Goal: Complete Application Form: Complete application form

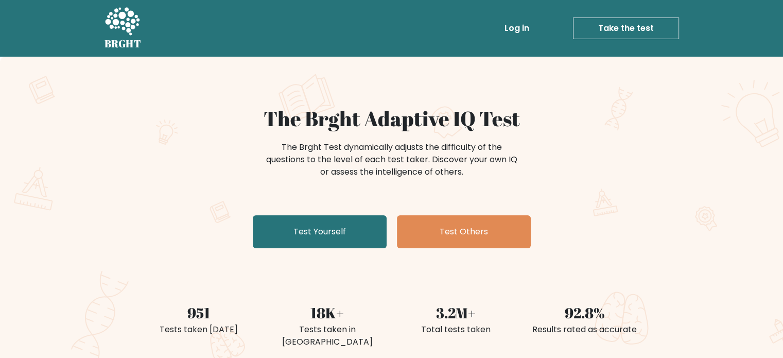
click at [622, 24] on link "Take the test" at bounding box center [626, 29] width 106 height 22
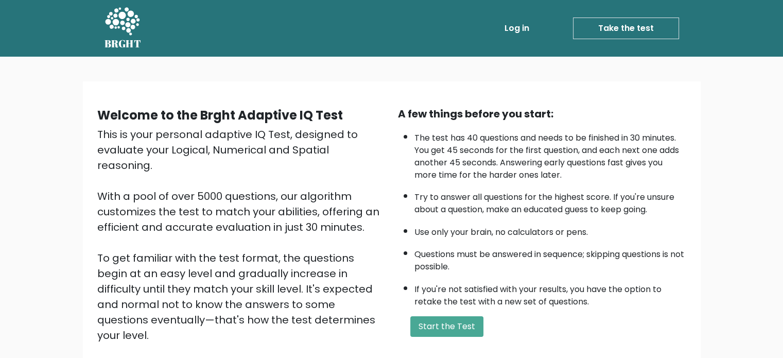
click at [618, 102] on div "Welcome to the Brght Adaptive IQ Test This is your personal adaptive IQ Test, d…" at bounding box center [391, 244] width 605 height 292
click at [462, 326] on button "Start the Test" at bounding box center [446, 326] width 73 height 21
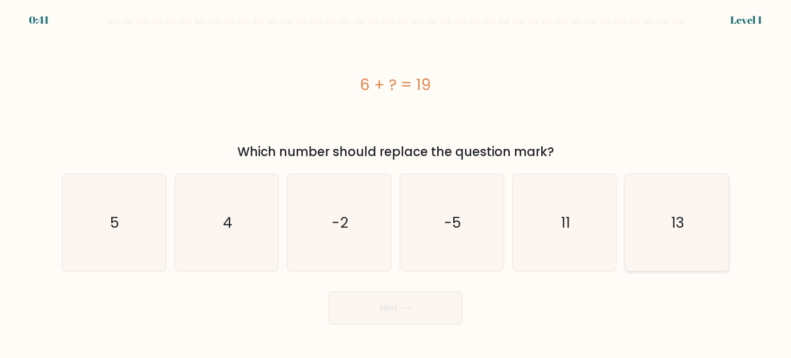
click at [692, 224] on icon "13" at bounding box center [676, 222] width 97 height 97
click at [396, 184] on input "f. 13" at bounding box center [395, 181] width 1 height 5
radio input "true"
click at [382, 305] on button "Next" at bounding box center [395, 307] width 134 height 33
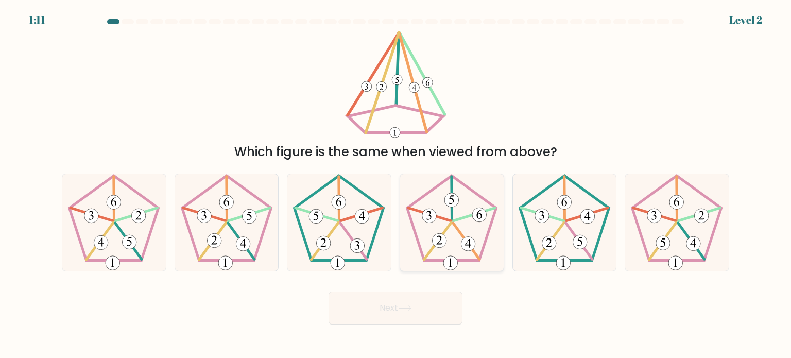
click at [460, 213] on icon at bounding box center [451, 222] width 97 height 97
click at [396, 184] on input "d." at bounding box center [395, 181] width 1 height 5
radio input "true"
click at [422, 299] on button "Next" at bounding box center [395, 307] width 134 height 33
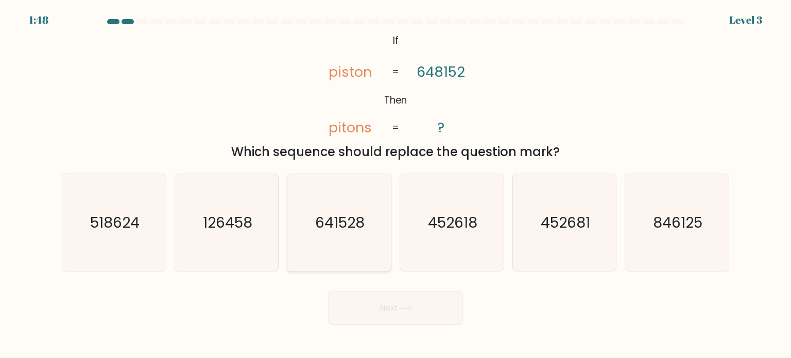
click at [348, 233] on icon "641528" at bounding box center [338, 222] width 97 height 97
click at [395, 184] on input "c. 641528" at bounding box center [395, 181] width 1 height 5
radio input "true"
click at [369, 306] on button "Next" at bounding box center [395, 307] width 134 height 33
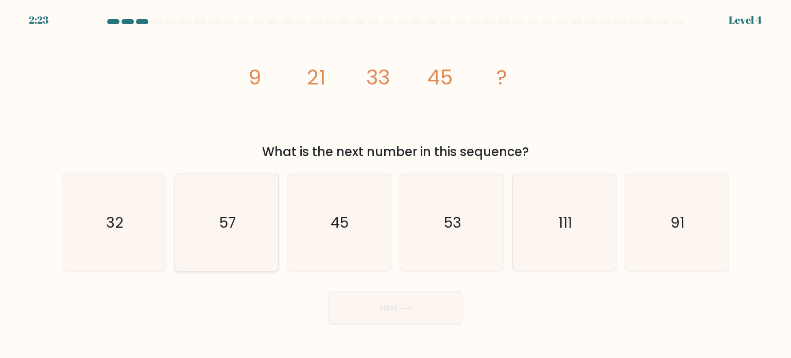
click at [219, 259] on icon "57" at bounding box center [226, 222] width 97 height 97
click at [395, 184] on input "b. 57" at bounding box center [395, 181] width 1 height 5
radio input "true"
click at [396, 317] on button "Next" at bounding box center [395, 307] width 134 height 33
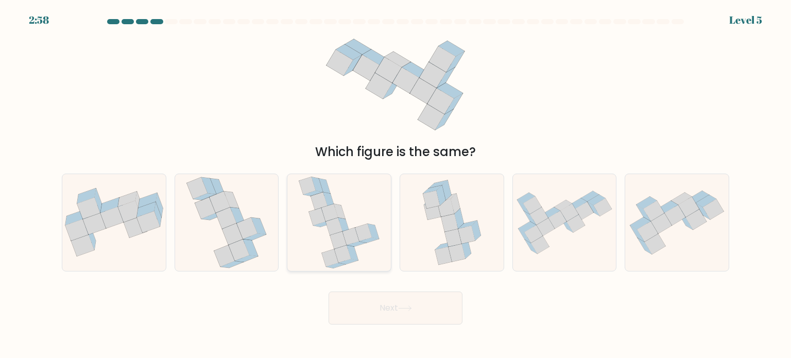
click at [332, 233] on icon at bounding box center [334, 226] width 16 height 18
click at [395, 184] on input "c." at bounding box center [395, 181] width 1 height 5
radio input "true"
click at [359, 301] on button "Next" at bounding box center [395, 307] width 134 height 33
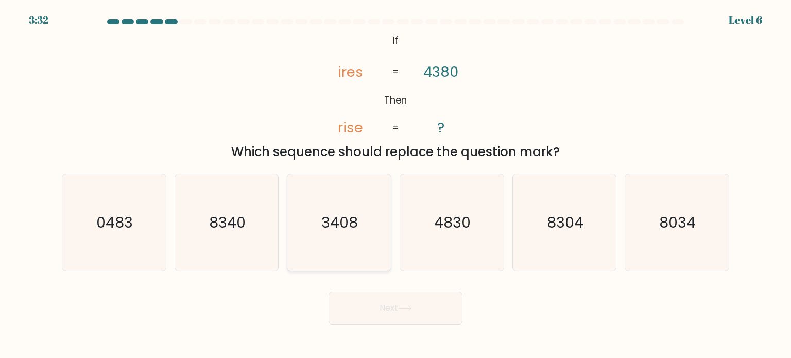
click at [355, 232] on icon "3408" at bounding box center [338, 222] width 97 height 97
click at [395, 184] on input "c. 3408" at bounding box center [395, 181] width 1 height 5
radio input "true"
click at [381, 305] on button "Next" at bounding box center [395, 307] width 134 height 33
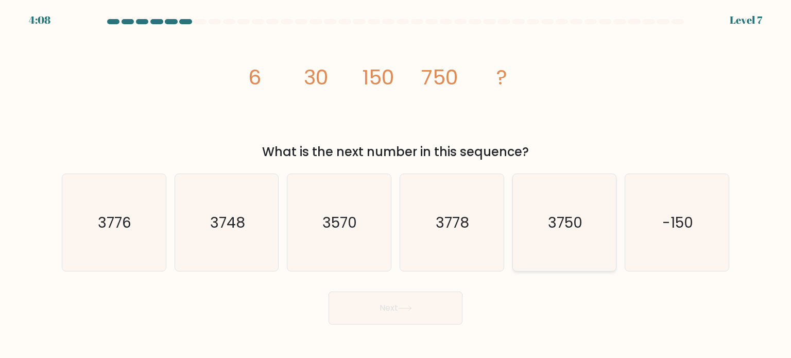
click at [526, 246] on icon "3750" at bounding box center [564, 222] width 97 height 97
click at [396, 184] on input "e. 3750" at bounding box center [395, 181] width 1 height 5
radio input "true"
click at [442, 308] on button "Next" at bounding box center [395, 307] width 134 height 33
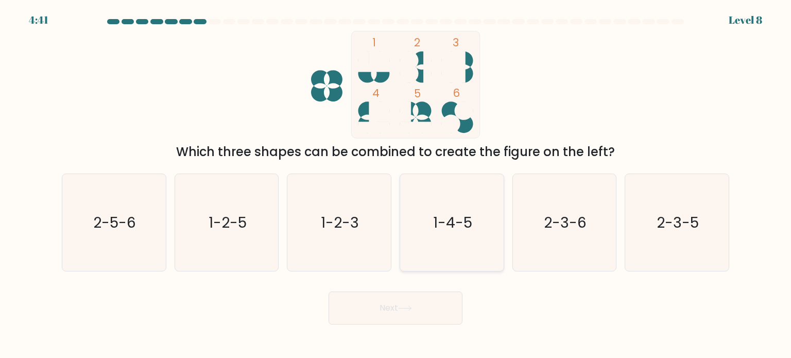
click at [460, 234] on icon "1-4-5" at bounding box center [451, 222] width 97 height 97
click at [396, 184] on input "d. 1-4-5" at bounding box center [395, 181] width 1 height 5
radio input "true"
click at [430, 312] on button "Next" at bounding box center [395, 307] width 134 height 33
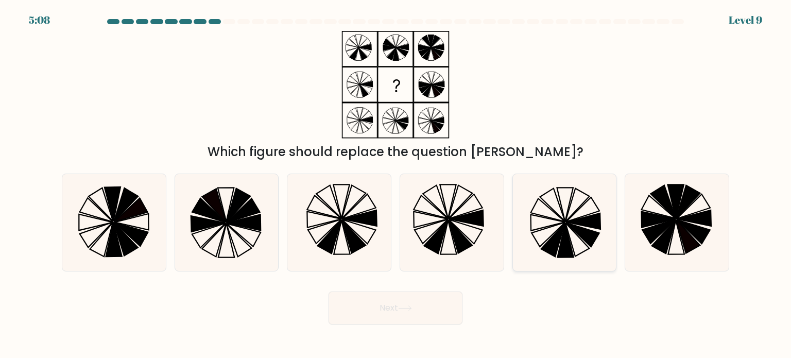
click at [585, 227] on icon at bounding box center [564, 222] width 97 height 97
click at [396, 184] on input "e." at bounding box center [395, 181] width 1 height 5
radio input "true"
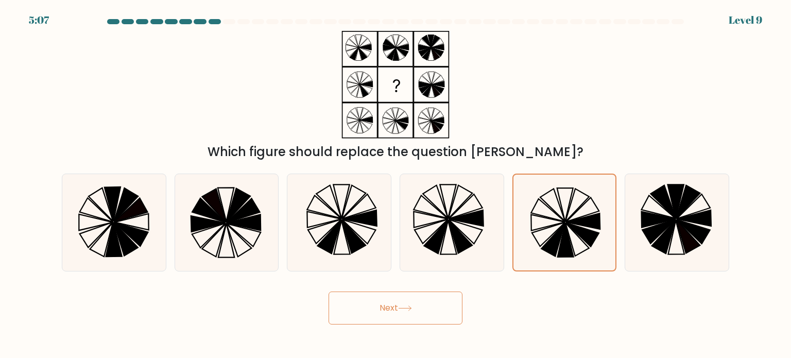
click at [453, 309] on button "Next" at bounding box center [395, 307] width 134 height 33
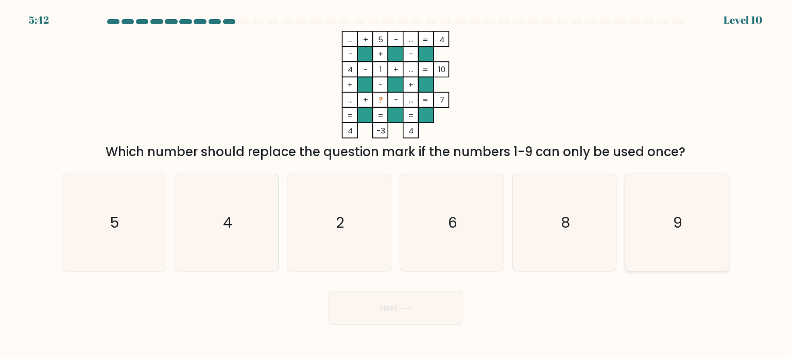
click at [645, 247] on icon "9" at bounding box center [676, 222] width 97 height 97
click at [396, 184] on input "f. 9" at bounding box center [395, 181] width 1 height 5
radio input "true"
click at [434, 303] on button "Next" at bounding box center [395, 307] width 134 height 33
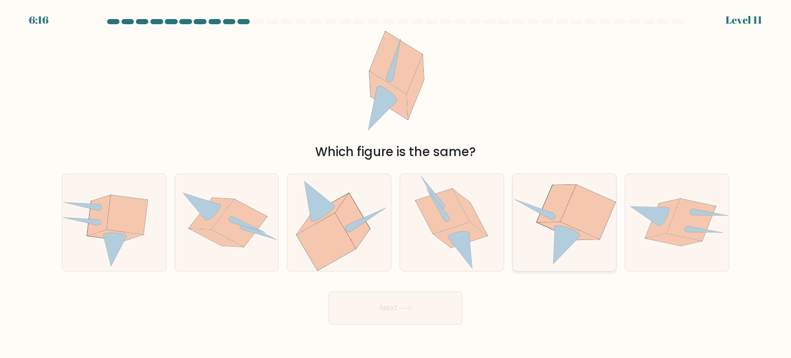
click at [548, 240] on icon at bounding box center [564, 223] width 103 height 94
click at [396, 184] on input "e." at bounding box center [395, 181] width 1 height 5
radio input "true"
click at [400, 307] on icon at bounding box center [405, 308] width 14 height 6
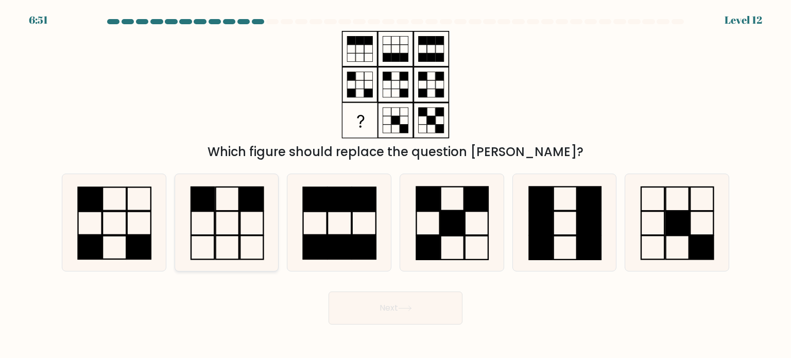
click at [244, 265] on icon at bounding box center [226, 222] width 97 height 97
click at [395, 184] on input "b." at bounding box center [395, 181] width 1 height 5
radio input "true"
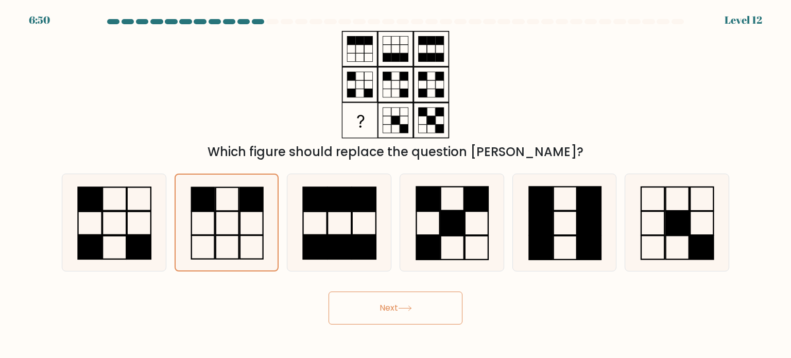
click at [361, 303] on button "Next" at bounding box center [395, 307] width 134 height 33
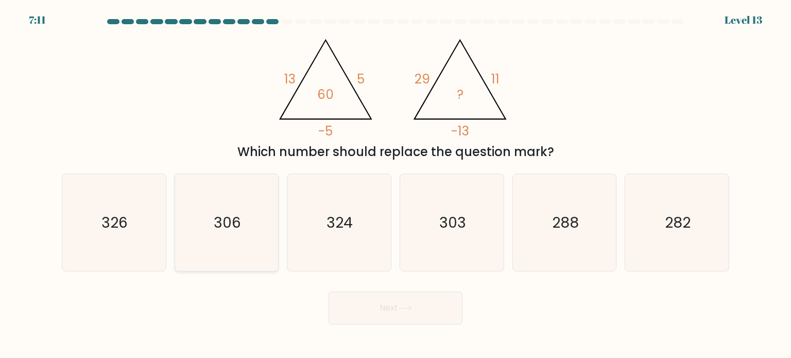
click at [216, 252] on icon "306" at bounding box center [226, 222] width 97 height 97
click at [395, 184] on input "b. 306" at bounding box center [395, 181] width 1 height 5
radio input "true"
click at [418, 309] on button "Next" at bounding box center [395, 307] width 134 height 33
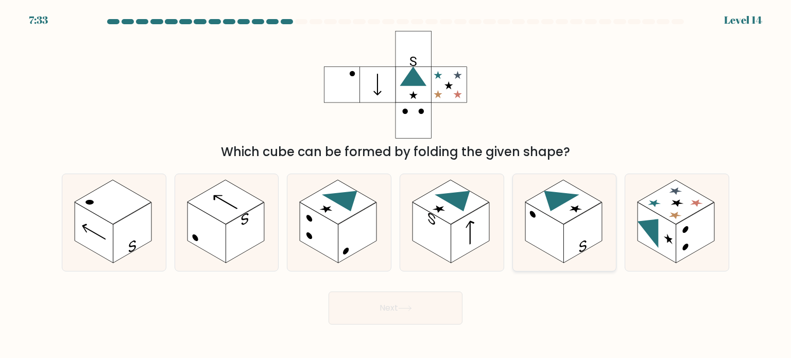
click at [564, 234] on rect at bounding box center [582, 232] width 39 height 61
click at [396, 184] on input "e." at bounding box center [395, 181] width 1 height 5
radio input "true"
click at [642, 224] on icon at bounding box center [647, 226] width 21 height 41
click at [396, 184] on input "f." at bounding box center [395, 181] width 1 height 5
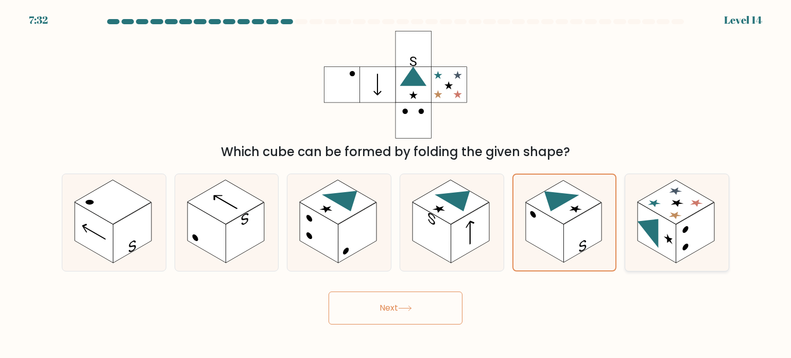
radio input "true"
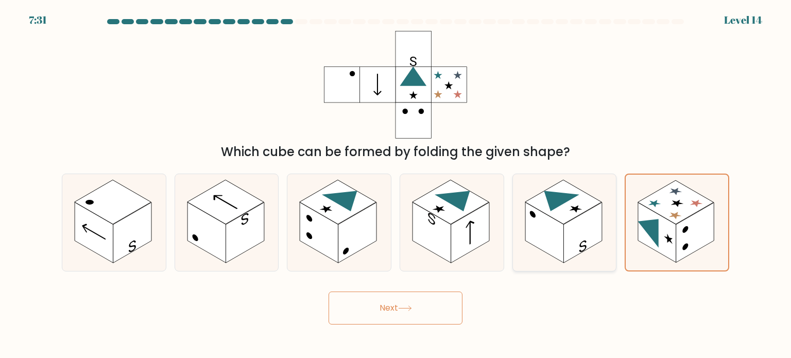
click at [587, 238] on rect at bounding box center [582, 232] width 39 height 61
click at [396, 184] on input "e." at bounding box center [395, 181] width 1 height 5
radio input "true"
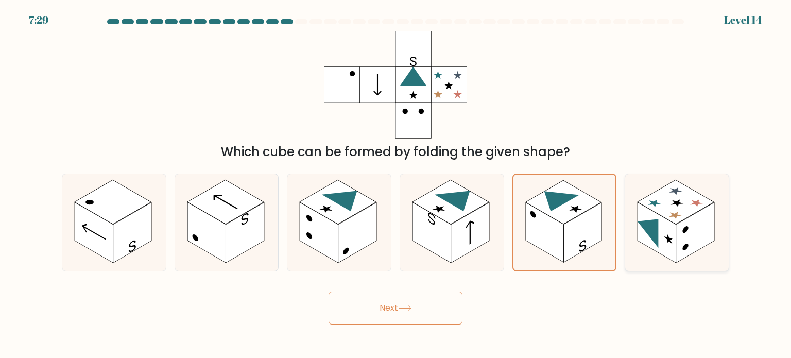
click at [675, 236] on rect at bounding box center [656, 232] width 39 height 61
click at [396, 184] on input "f." at bounding box center [395, 181] width 1 height 5
radio input "true"
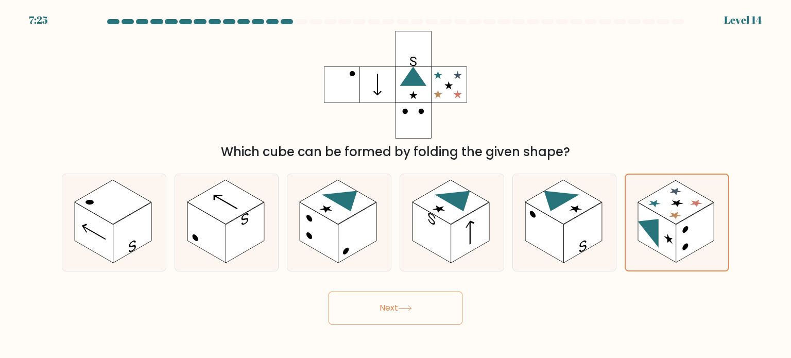
click at [419, 300] on button "Next" at bounding box center [395, 307] width 134 height 33
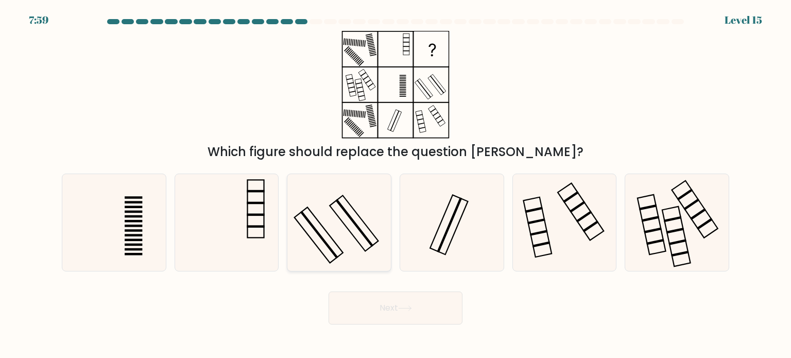
click at [336, 256] on rect at bounding box center [319, 235] width 38 height 48
click at [395, 184] on input "c." at bounding box center [395, 181] width 1 height 5
radio input "true"
click at [356, 305] on button "Next" at bounding box center [395, 307] width 134 height 33
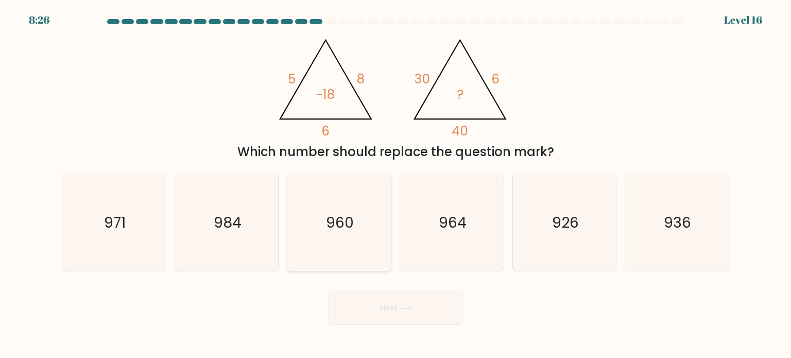
click at [353, 222] on text "960" at bounding box center [340, 222] width 28 height 21
click at [395, 184] on input "c. 960" at bounding box center [395, 181] width 1 height 5
radio input "true"
click at [355, 306] on button "Next" at bounding box center [395, 307] width 134 height 33
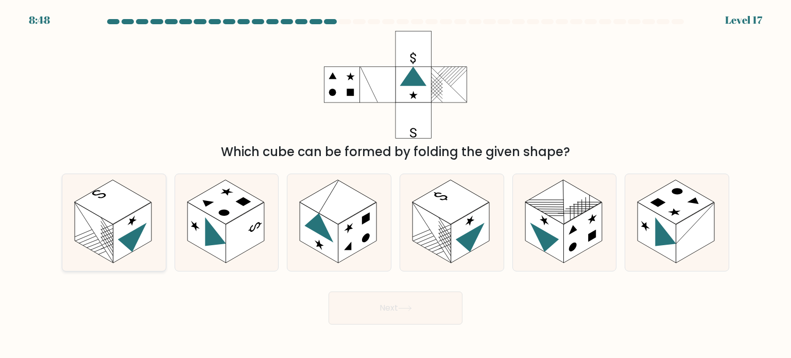
click at [98, 198] on rect at bounding box center [113, 202] width 77 height 44
click at [395, 184] on input "a." at bounding box center [395, 181] width 1 height 5
radio input "true"
click at [341, 311] on button "Next" at bounding box center [395, 307] width 134 height 33
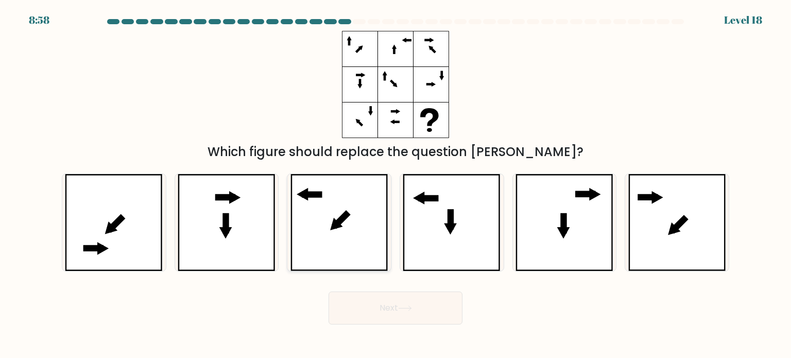
click at [352, 250] on icon at bounding box center [339, 222] width 98 height 97
click at [395, 184] on input "c." at bounding box center [395, 181] width 1 height 5
radio input "true"
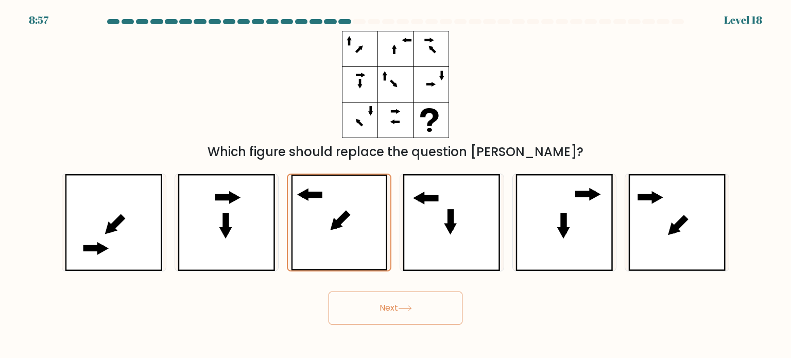
click at [360, 303] on button "Next" at bounding box center [395, 307] width 134 height 33
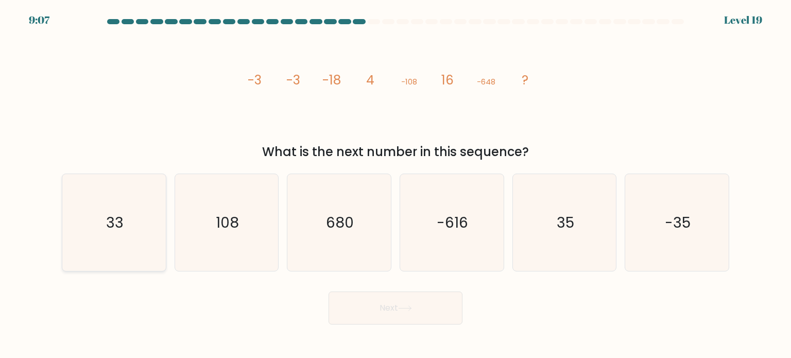
click at [83, 204] on icon "33" at bounding box center [113, 222] width 97 height 97
click at [395, 184] on input "a. 33" at bounding box center [395, 181] width 1 height 5
radio input "true"
click at [356, 317] on button "Next" at bounding box center [395, 307] width 134 height 33
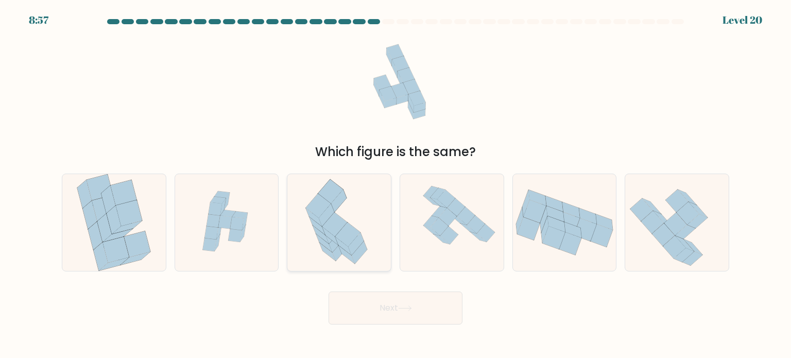
click at [382, 236] on icon at bounding box center [339, 222] width 98 height 97
click at [395, 184] on input "c." at bounding box center [395, 181] width 1 height 5
radio input "true"
click at [378, 309] on button "Next" at bounding box center [395, 307] width 134 height 33
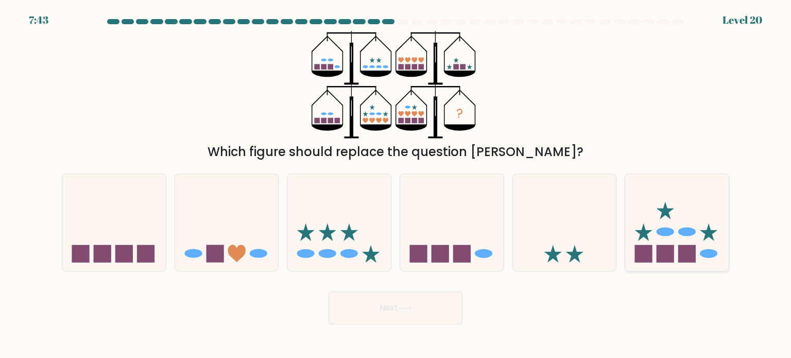
click at [692, 224] on icon at bounding box center [676, 222] width 103 height 85
click at [396, 184] on input "f." at bounding box center [395, 181] width 1 height 5
radio input "true"
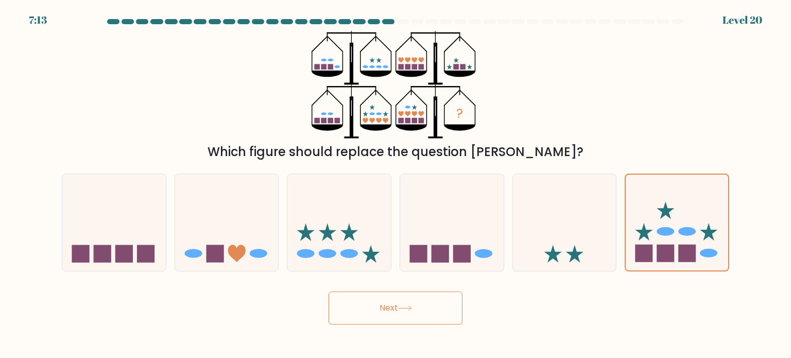
click at [395, 308] on button "Next" at bounding box center [395, 307] width 134 height 33
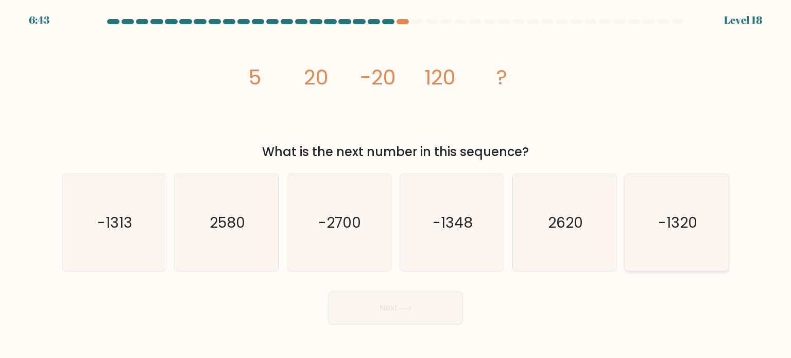
click at [649, 246] on icon "-1320" at bounding box center [676, 222] width 97 height 97
click at [396, 184] on input "f. -1320" at bounding box center [395, 181] width 1 height 5
radio input "true"
click at [435, 314] on button "Next" at bounding box center [395, 307] width 134 height 33
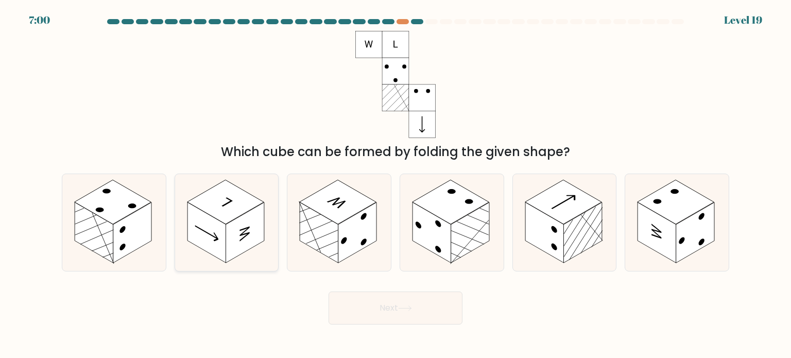
click at [254, 222] on rect at bounding box center [244, 232] width 39 height 61
click at [395, 184] on input "b." at bounding box center [395, 181] width 1 height 5
radio input "true"
click at [354, 309] on button "Next" at bounding box center [395, 307] width 134 height 33
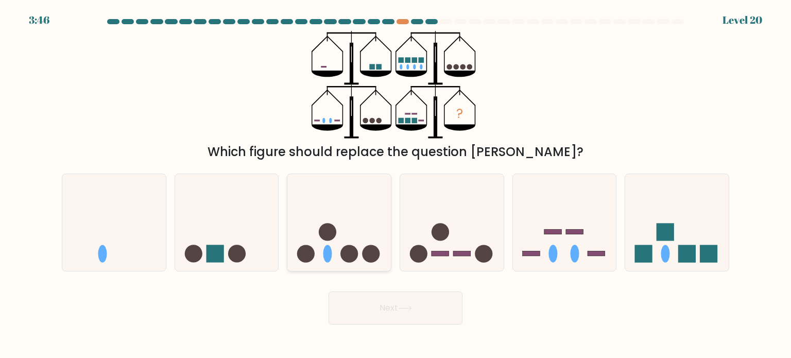
click at [350, 210] on icon at bounding box center [338, 222] width 103 height 85
click at [395, 184] on input "c." at bounding box center [395, 181] width 1 height 5
radio input "true"
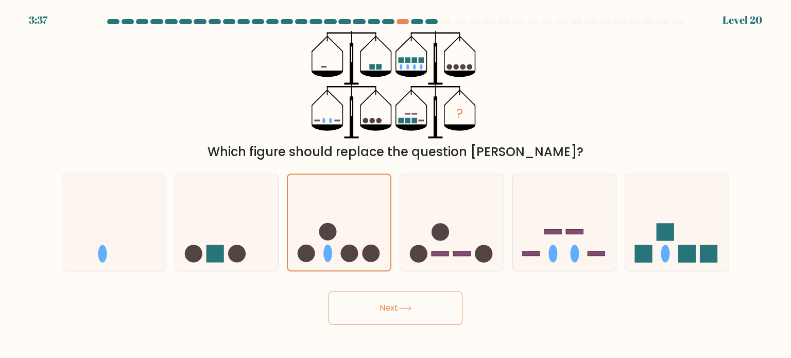
click at [396, 308] on button "Next" at bounding box center [395, 307] width 134 height 33
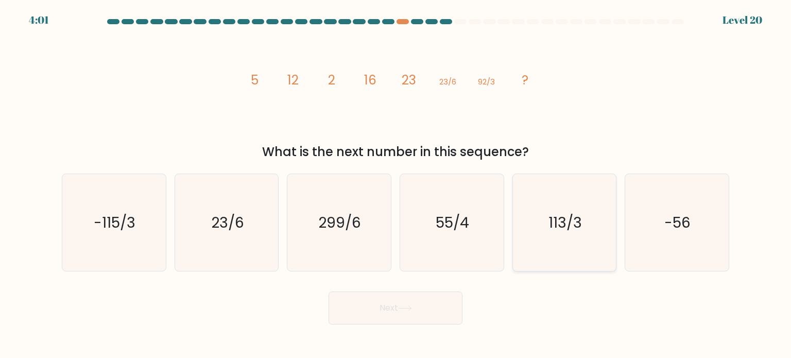
click at [589, 236] on icon "113/3" at bounding box center [564, 222] width 97 height 97
click at [396, 184] on input "e. 113/3" at bounding box center [395, 181] width 1 height 5
radio input "true"
click at [433, 299] on button "Next" at bounding box center [395, 307] width 134 height 33
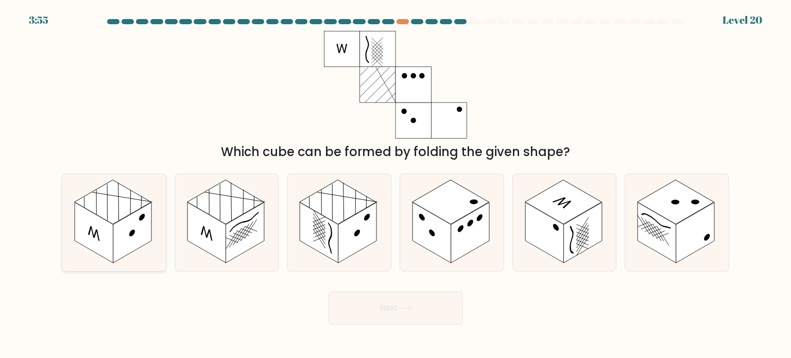
click at [100, 201] on rect at bounding box center [113, 202] width 77 height 44
click at [395, 184] on input "a." at bounding box center [395, 181] width 1 height 5
radio input "true"
click at [408, 301] on button "Next" at bounding box center [395, 307] width 134 height 33
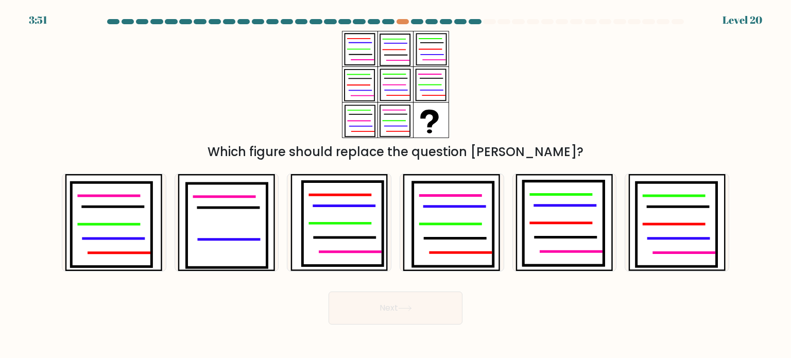
click at [404, 311] on button "Next" at bounding box center [395, 307] width 134 height 33
click at [506, 351] on body "4:27 Level 20" at bounding box center [395, 179] width 791 height 358
click at [563, 265] on icon at bounding box center [563, 223] width 80 height 84
click at [396, 184] on input "e." at bounding box center [395, 181] width 1 height 5
radio input "true"
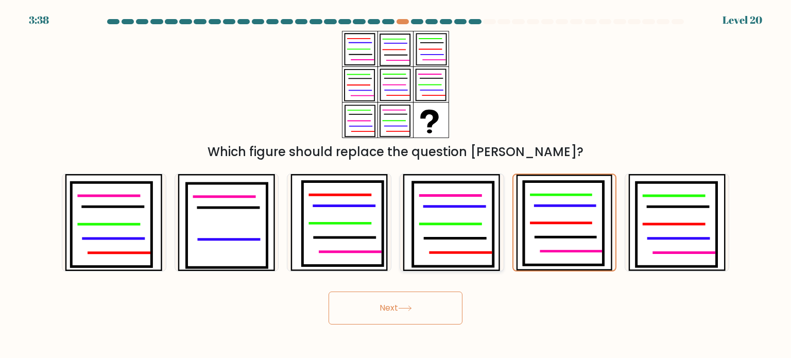
click at [457, 217] on icon at bounding box center [453, 224] width 80 height 84
click at [396, 184] on input "d." at bounding box center [395, 181] width 1 height 5
radio input "true"
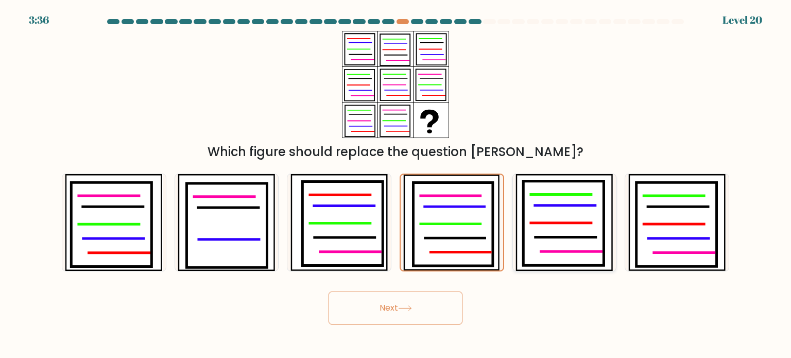
click at [536, 210] on icon at bounding box center [563, 223] width 80 height 84
click at [396, 184] on input "e." at bounding box center [395, 181] width 1 height 5
radio input "true"
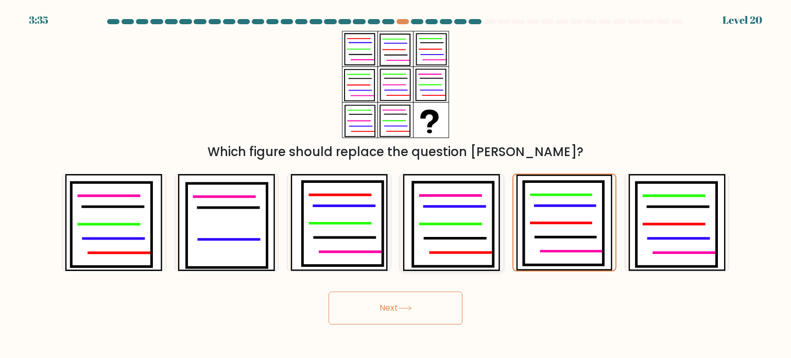
click at [436, 218] on icon at bounding box center [453, 224] width 80 height 84
click at [396, 184] on input "d." at bounding box center [395, 181] width 1 height 5
radio input "true"
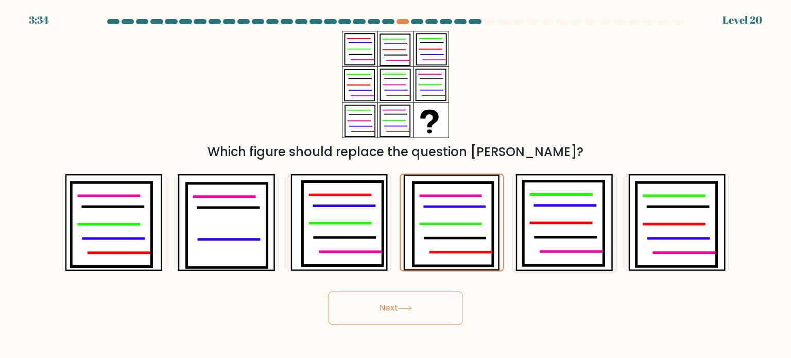
click at [569, 218] on icon at bounding box center [563, 223] width 80 height 84
click at [396, 184] on input "e." at bounding box center [395, 181] width 1 height 5
radio input "true"
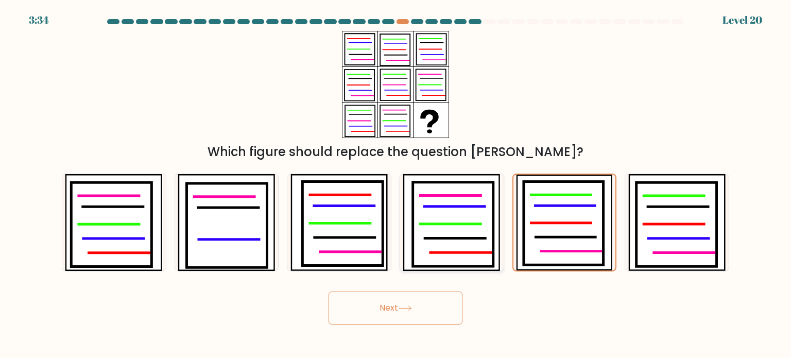
click at [477, 223] on icon at bounding box center [451, 223] width 60 height 0
click at [396, 184] on input "d." at bounding box center [395, 181] width 1 height 5
radio input "true"
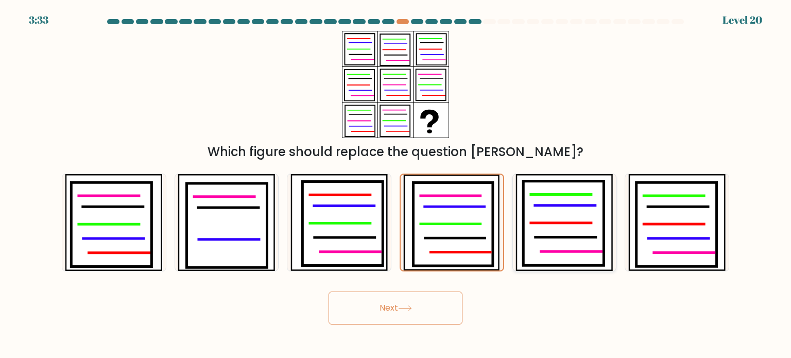
click at [568, 220] on icon at bounding box center [563, 223] width 80 height 84
click at [396, 184] on input "e." at bounding box center [395, 181] width 1 height 5
radio input "true"
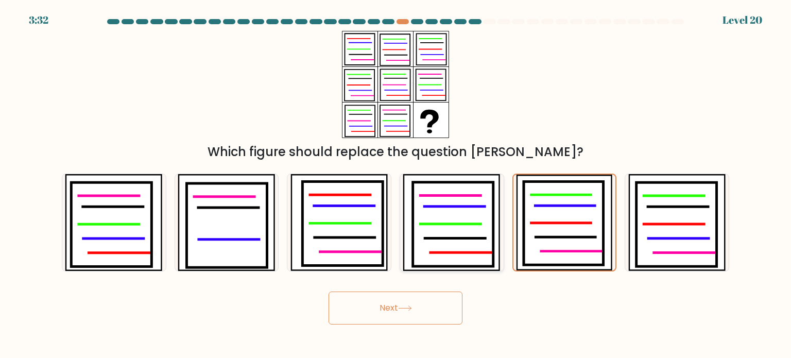
click at [502, 234] on div at bounding box center [452, 222] width 105 height 98
click at [396, 184] on input "d." at bounding box center [395, 181] width 1 height 5
radio input "true"
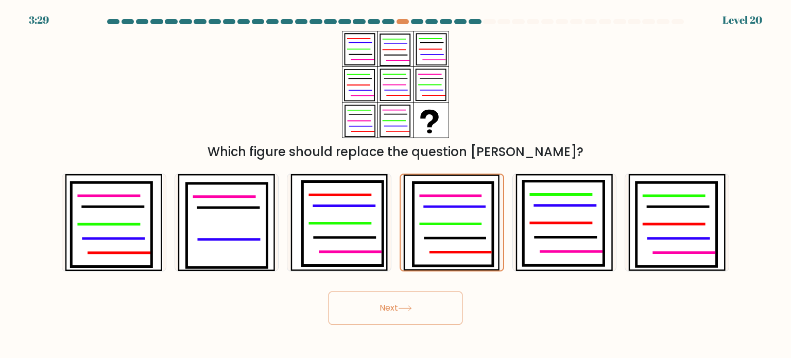
click at [424, 306] on button "Next" at bounding box center [395, 307] width 134 height 33
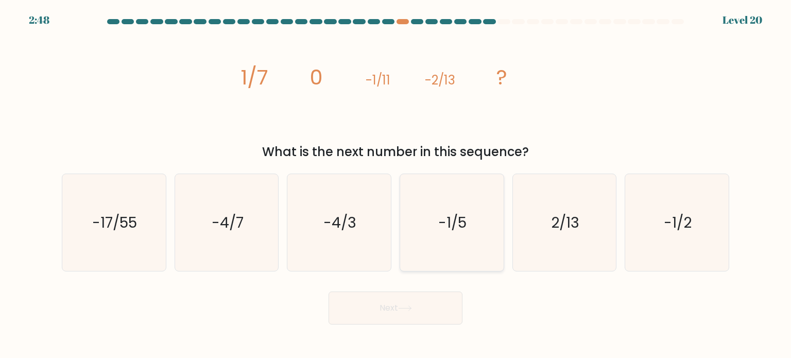
click at [459, 238] on icon "-1/5" at bounding box center [451, 222] width 97 height 97
click at [396, 184] on input "d. -1/5" at bounding box center [395, 181] width 1 height 5
radio input "true"
click at [420, 305] on button "Next" at bounding box center [395, 307] width 134 height 33
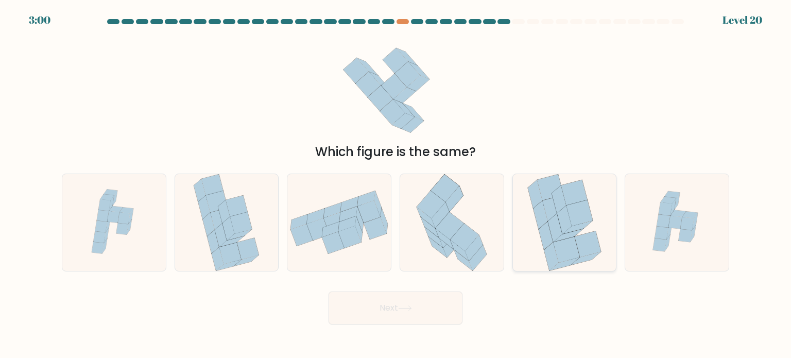
click at [529, 203] on icon at bounding box center [564, 222] width 76 height 97
click at [396, 184] on input "e." at bounding box center [395, 181] width 1 height 5
radio input "true"
click at [405, 306] on icon at bounding box center [405, 308] width 14 height 6
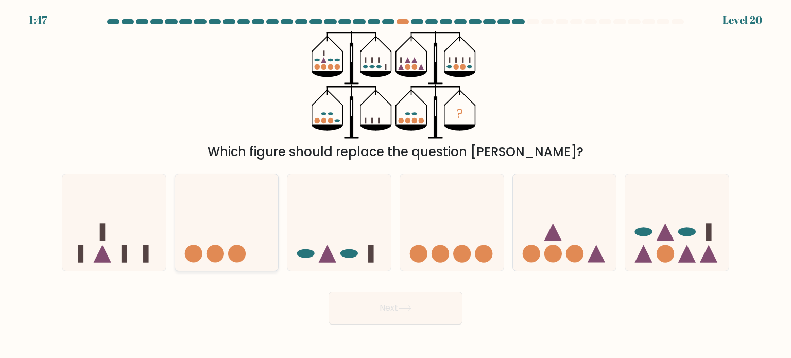
click at [221, 231] on icon at bounding box center [226, 222] width 103 height 85
click at [395, 184] on input "b." at bounding box center [395, 181] width 1 height 5
radio input "true"
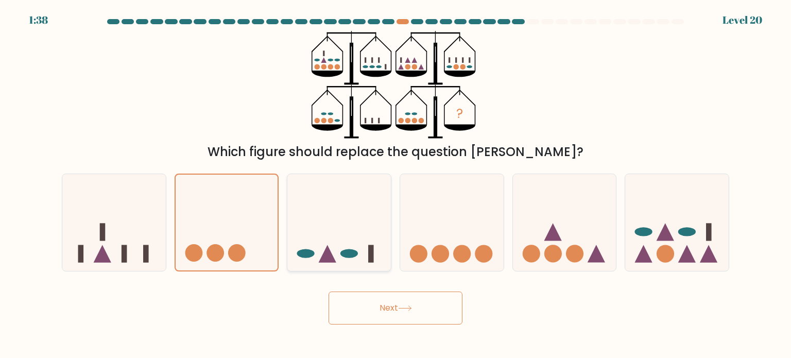
click at [309, 212] on icon at bounding box center [338, 222] width 103 height 85
click at [395, 184] on input "c." at bounding box center [395, 181] width 1 height 5
radio input "true"
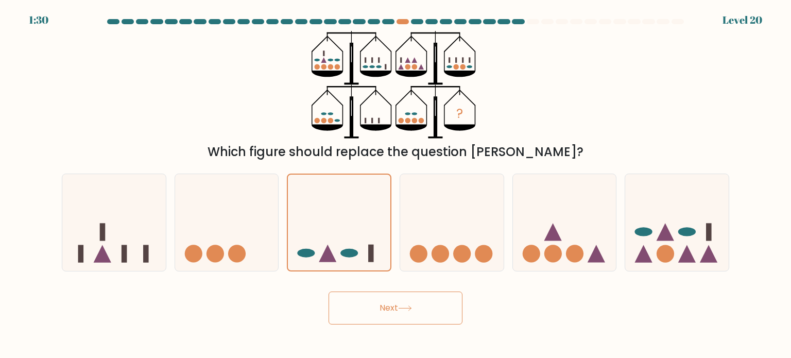
click at [410, 307] on icon at bounding box center [405, 308] width 14 height 6
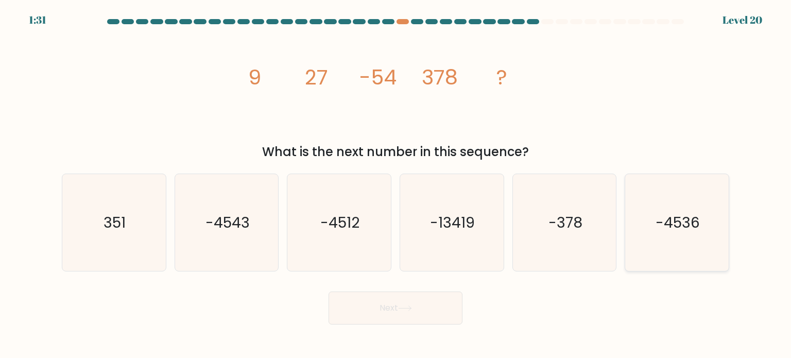
click at [691, 219] on text "-4536" at bounding box center [677, 222] width 44 height 21
click at [396, 184] on input "f. -4536" at bounding box center [395, 181] width 1 height 5
radio input "true"
click at [418, 307] on button "Next" at bounding box center [395, 307] width 134 height 33
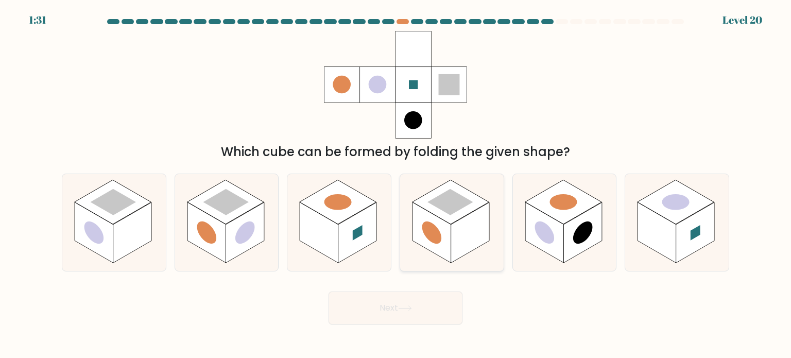
click at [456, 261] on icon at bounding box center [451, 222] width 103 height 97
click at [396, 184] on input "d." at bounding box center [395, 181] width 1 height 5
radio input "true"
click at [408, 313] on button "Next" at bounding box center [395, 307] width 134 height 33
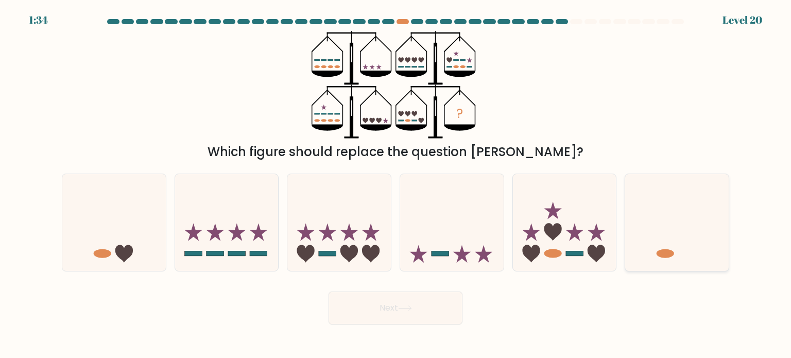
click at [672, 219] on icon at bounding box center [676, 222] width 103 height 85
click at [396, 184] on input "f." at bounding box center [395, 181] width 1 height 5
radio input "true"
click at [688, 222] on icon at bounding box center [677, 222] width 102 height 85
click at [396, 184] on input "f." at bounding box center [395, 181] width 1 height 5
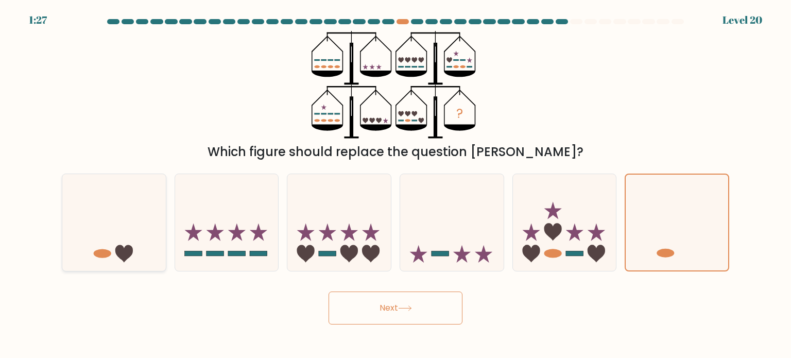
click at [112, 236] on icon at bounding box center [113, 222] width 103 height 85
click at [395, 184] on input "a." at bounding box center [395, 181] width 1 height 5
radio input "true"
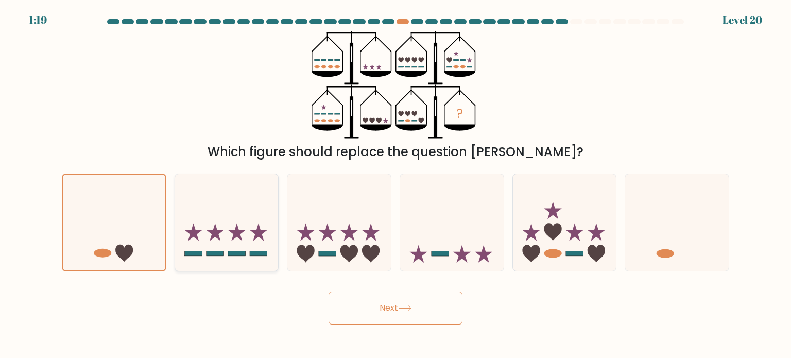
click at [242, 210] on icon at bounding box center [226, 222] width 103 height 85
click at [395, 184] on input "b." at bounding box center [395, 181] width 1 height 5
radio input "true"
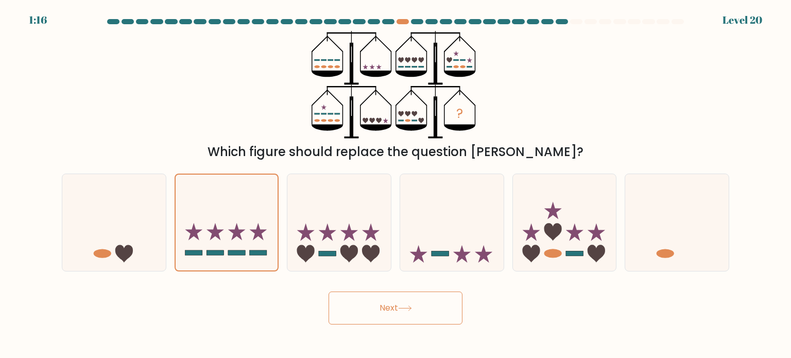
click at [409, 308] on icon at bounding box center [405, 308] width 14 height 6
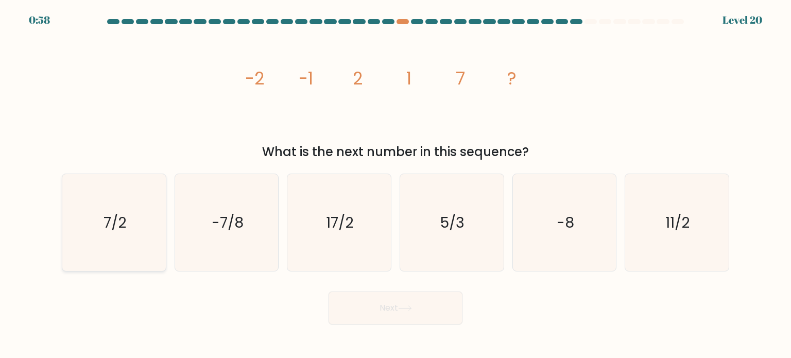
click at [109, 222] on text "7/2" at bounding box center [114, 222] width 23 height 21
click at [395, 184] on input "a. 7/2" at bounding box center [395, 181] width 1 height 5
radio input "true"
click at [404, 308] on icon at bounding box center [405, 308] width 14 height 6
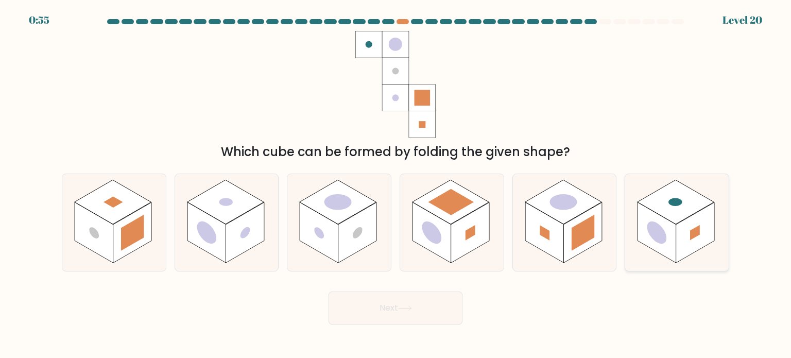
click at [652, 235] on circle at bounding box center [657, 232] width 20 height 30
click at [396, 184] on input "f." at bounding box center [395, 181] width 1 height 5
radio input "true"
click at [397, 301] on button "Next" at bounding box center [395, 307] width 134 height 33
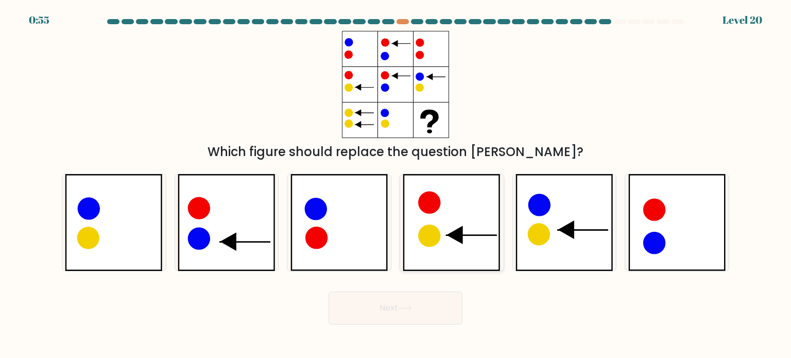
click at [413, 205] on icon at bounding box center [452, 222] width 98 height 97
click at [396, 184] on input "d." at bounding box center [395, 181] width 1 height 5
radio input "true"
click at [365, 218] on icon at bounding box center [339, 222] width 98 height 97
click at [395, 184] on input "c." at bounding box center [395, 181] width 1 height 5
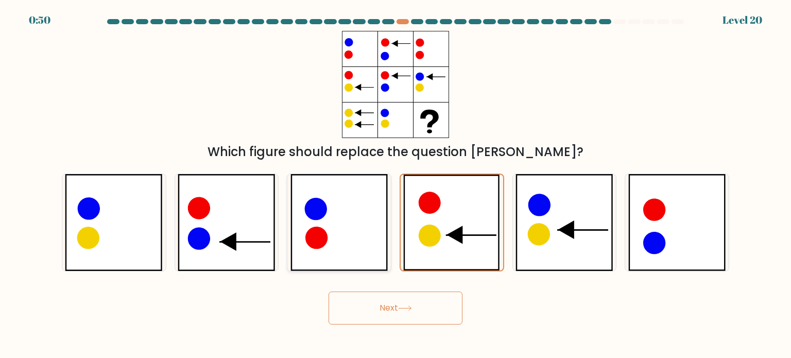
radio input "true"
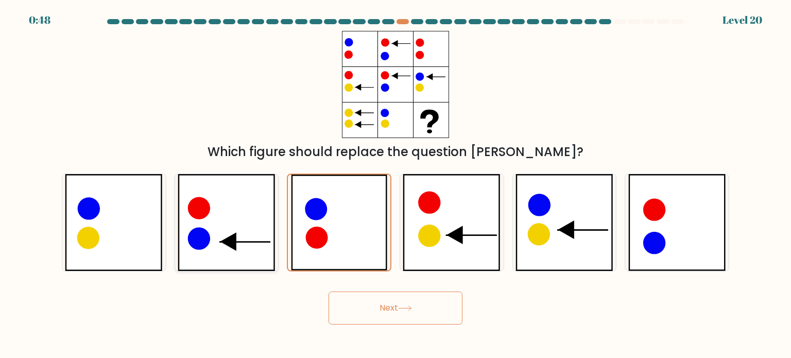
click at [258, 216] on icon at bounding box center [227, 222] width 98 height 97
click at [395, 184] on input "b." at bounding box center [395, 181] width 1 height 5
radio input "true"
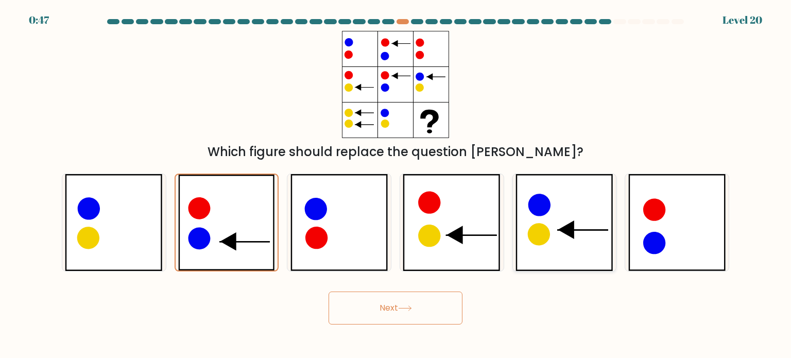
click at [550, 221] on icon at bounding box center [564, 222] width 98 height 97
click at [396, 184] on input "e." at bounding box center [395, 181] width 1 height 5
radio input "true"
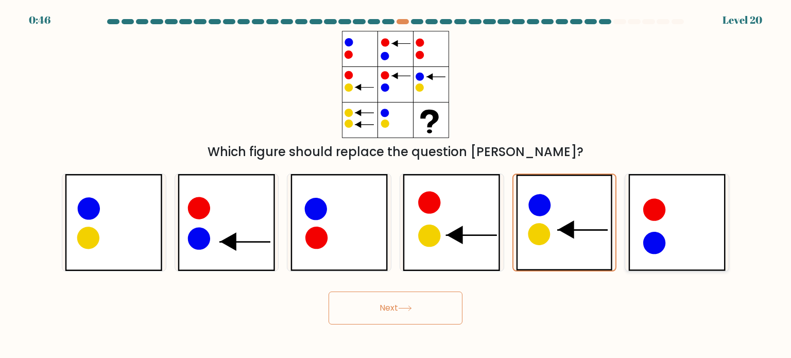
click at [658, 218] on icon at bounding box center [654, 209] width 22 height 22
click at [396, 184] on input "f." at bounding box center [395, 181] width 1 height 5
radio input "true"
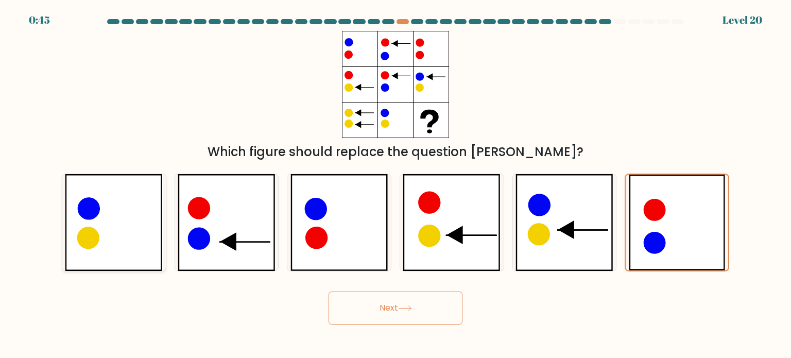
click at [118, 232] on icon at bounding box center [114, 222] width 98 height 97
click at [395, 184] on input "a." at bounding box center [395, 181] width 1 height 5
radio input "true"
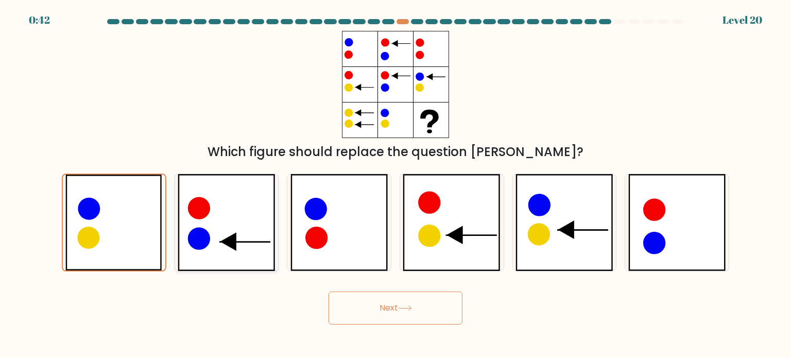
click at [202, 209] on icon at bounding box center [199, 208] width 22 height 22
click at [395, 184] on input "b." at bounding box center [395, 181] width 1 height 5
radio input "true"
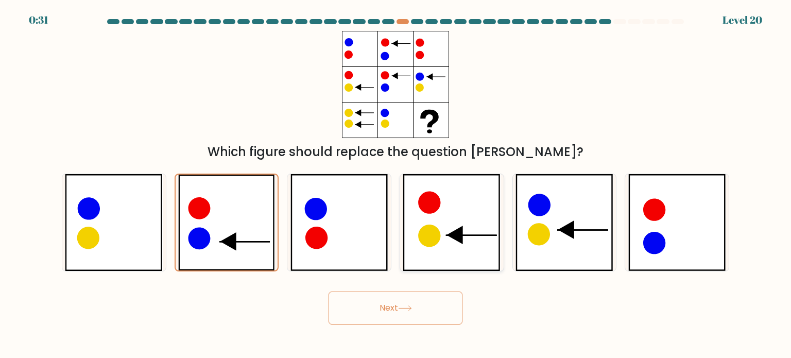
click at [460, 256] on icon at bounding box center [452, 222] width 98 height 97
click at [396, 184] on input "d." at bounding box center [395, 181] width 1 height 5
radio input "true"
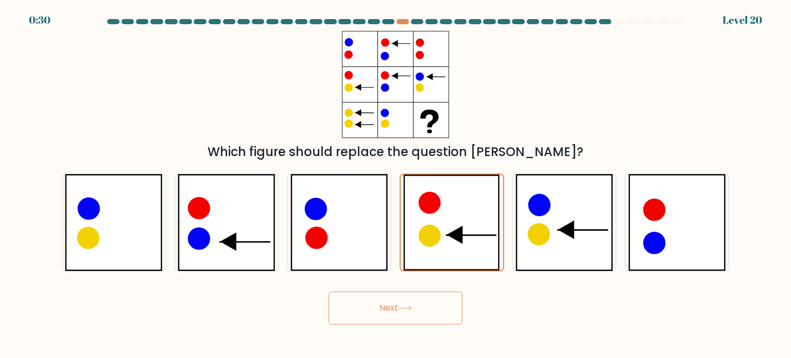
click at [412, 310] on icon at bounding box center [405, 308] width 14 height 6
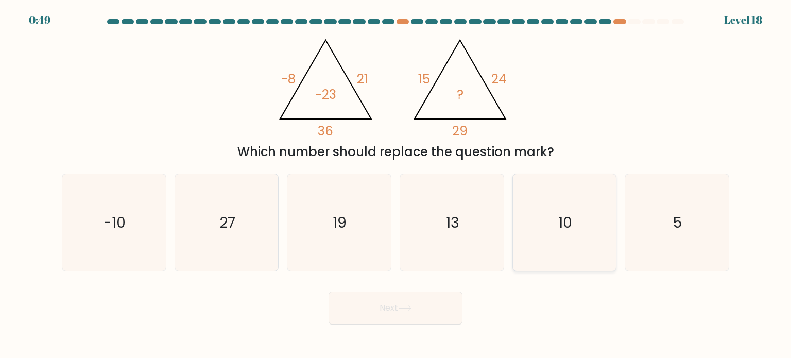
click at [555, 227] on icon "10" at bounding box center [564, 222] width 97 height 97
click at [396, 184] on input "e. 10" at bounding box center [395, 181] width 1 height 5
radio input "true"
click at [398, 311] on button "Next" at bounding box center [395, 307] width 134 height 33
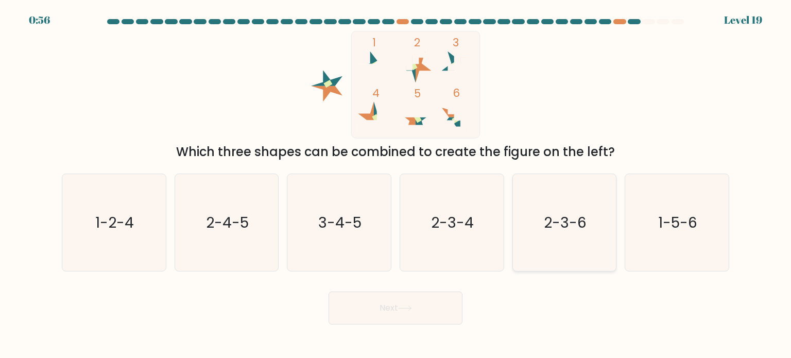
click at [556, 225] on text "2-3-6" at bounding box center [565, 222] width 43 height 21
click at [396, 184] on input "e. 2-3-6" at bounding box center [395, 181] width 1 height 5
radio input "true"
click at [422, 310] on button "Next" at bounding box center [395, 307] width 134 height 33
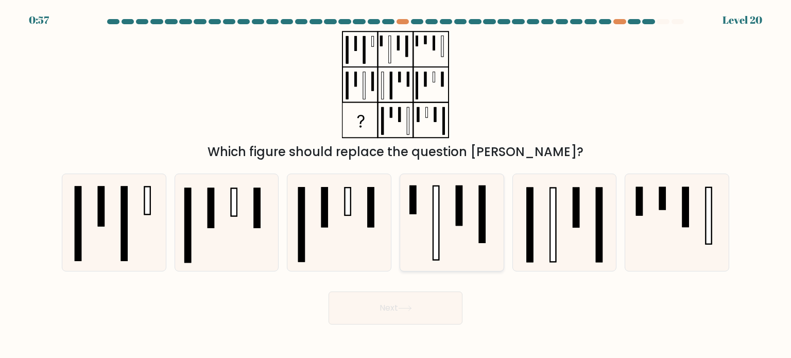
click at [468, 239] on icon at bounding box center [451, 222] width 97 height 97
click at [396, 184] on input "d." at bounding box center [395, 181] width 1 height 5
radio input "true"
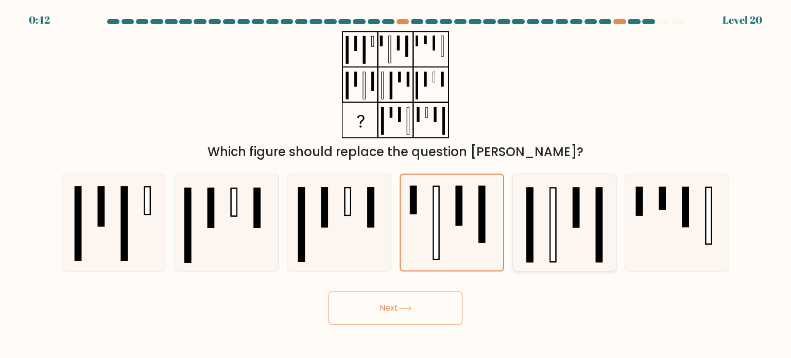
click at [533, 250] on icon at bounding box center [564, 222] width 97 height 97
click at [396, 184] on input "e." at bounding box center [395, 181] width 1 height 5
radio input "true"
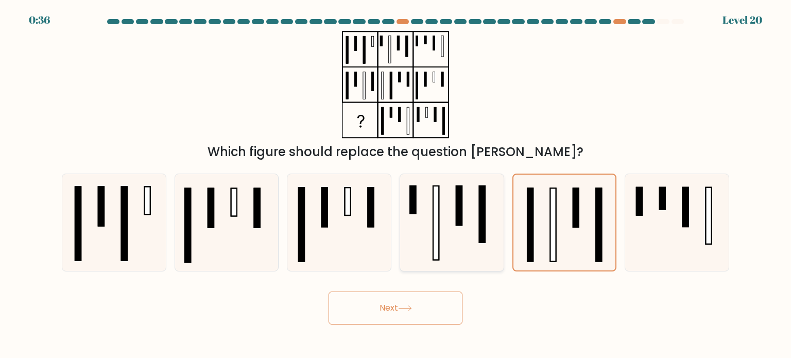
click at [436, 239] on rect at bounding box center [436, 223] width 6 height 74
click at [396, 184] on input "d." at bounding box center [395, 181] width 1 height 5
radio input "true"
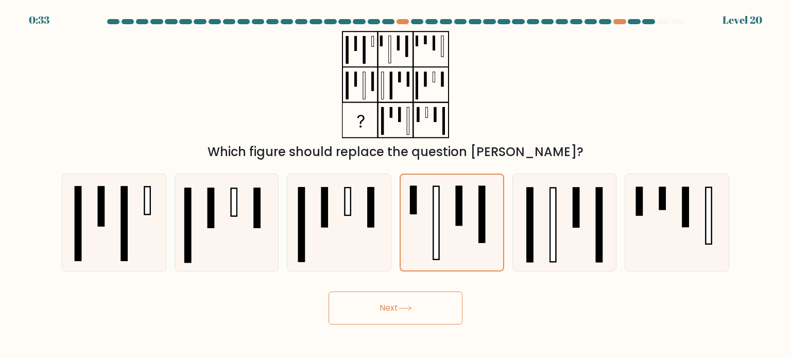
click at [408, 304] on button "Next" at bounding box center [395, 307] width 134 height 33
click at [529, 244] on rect at bounding box center [530, 224] width 6 height 74
click at [396, 184] on input "e." at bounding box center [395, 181] width 1 height 5
radio input "true"
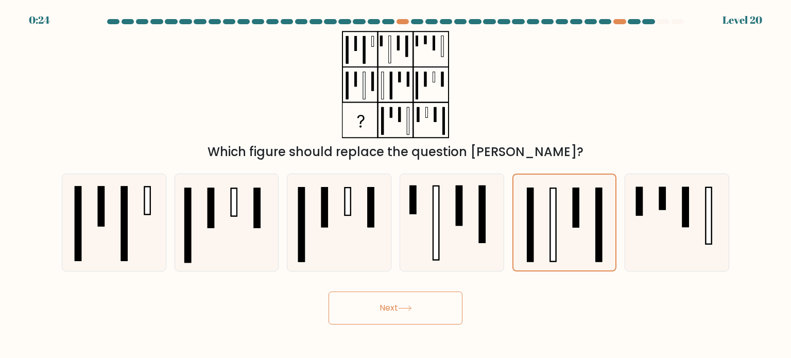
click at [414, 300] on button "Next" at bounding box center [395, 307] width 134 height 33
click at [429, 306] on button "Next" at bounding box center [395, 307] width 134 height 33
click at [404, 305] on icon at bounding box center [405, 308] width 14 height 6
click at [383, 306] on button "Next" at bounding box center [395, 307] width 134 height 33
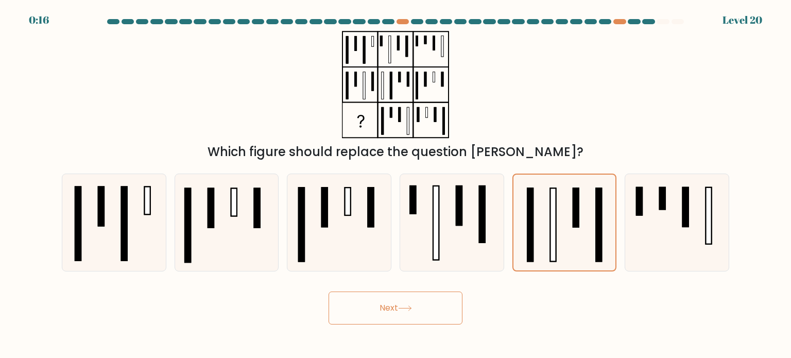
click at [383, 306] on button "Next" at bounding box center [395, 307] width 134 height 33
click at [545, 232] on icon at bounding box center [564, 223] width 96 height 96
click at [396, 184] on input "e." at bounding box center [395, 181] width 1 height 5
click at [387, 304] on button "Next" at bounding box center [395, 307] width 134 height 33
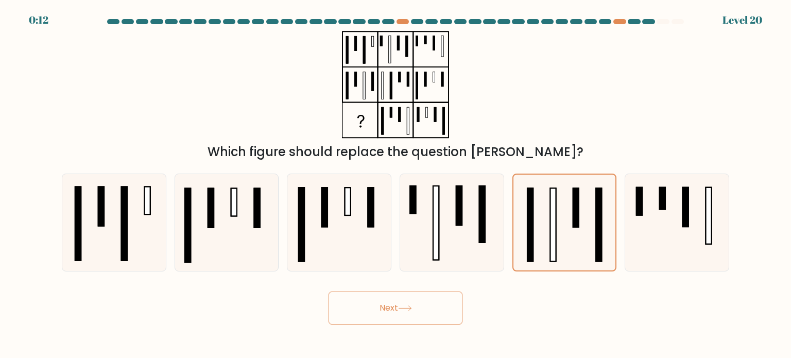
click at [387, 304] on button "Next" at bounding box center [395, 307] width 134 height 33
click at [406, 305] on icon at bounding box center [405, 308] width 14 height 6
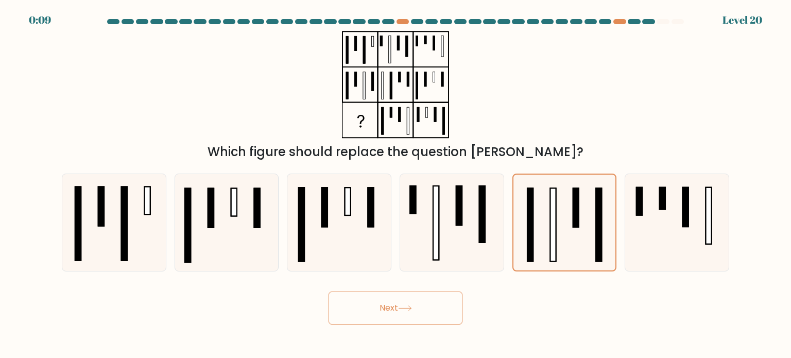
click at [406, 305] on icon at bounding box center [405, 308] width 14 height 6
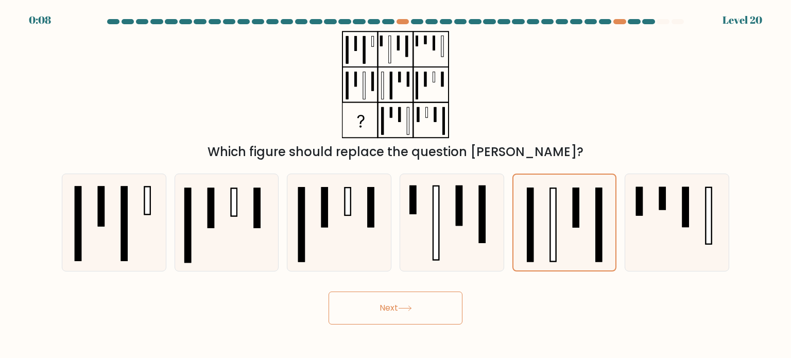
click at [406, 305] on icon at bounding box center [405, 308] width 14 height 6
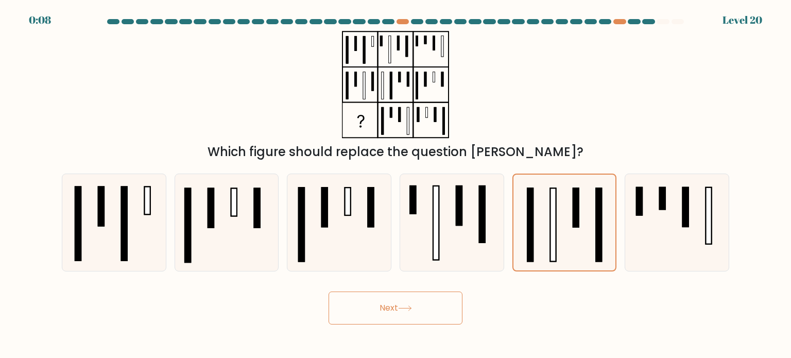
click at [406, 305] on icon at bounding box center [405, 308] width 14 height 6
click at [379, 311] on button "Next" at bounding box center [395, 307] width 134 height 33
click at [380, 310] on button "Next" at bounding box center [395, 307] width 134 height 33
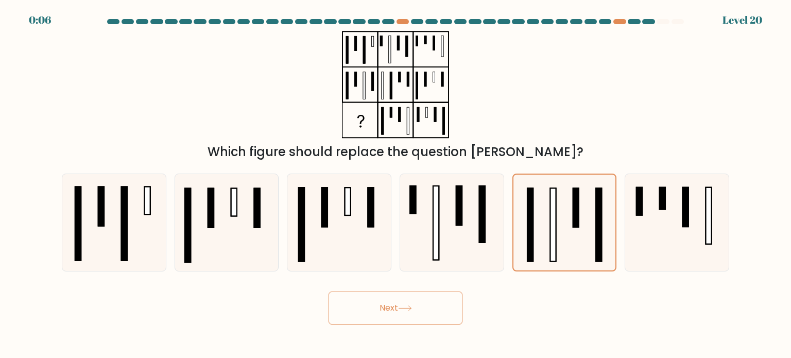
click at [380, 310] on button "Next" at bounding box center [395, 307] width 134 height 33
click at [531, 228] on rect at bounding box center [530, 224] width 6 height 73
click at [396, 184] on input "e." at bounding box center [395, 181] width 1 height 5
click at [380, 309] on button "Next" at bounding box center [395, 307] width 134 height 33
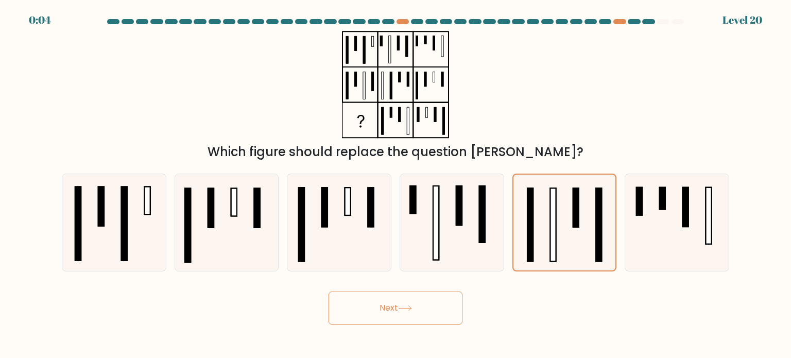
click at [380, 309] on button "Next" at bounding box center [395, 307] width 134 height 33
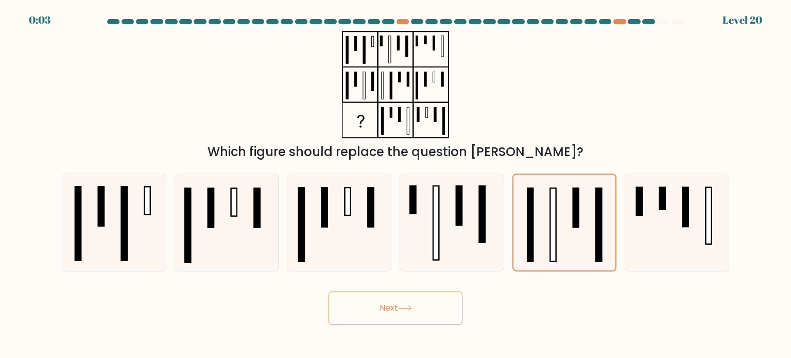
click at [380, 309] on button "Next" at bounding box center [395, 307] width 134 height 33
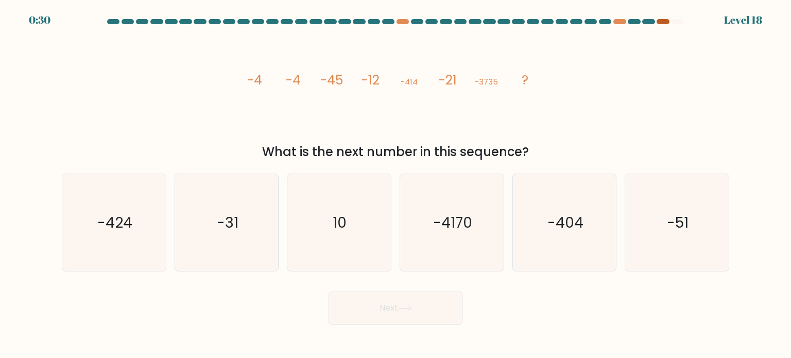
click at [667, 22] on div at bounding box center [662, 21] width 12 height 5
click at [196, 237] on icon "-31" at bounding box center [226, 222] width 97 height 97
click at [395, 184] on input "b. -31" at bounding box center [395, 181] width 1 height 5
radio input "true"
click at [390, 308] on button "Next" at bounding box center [395, 307] width 134 height 33
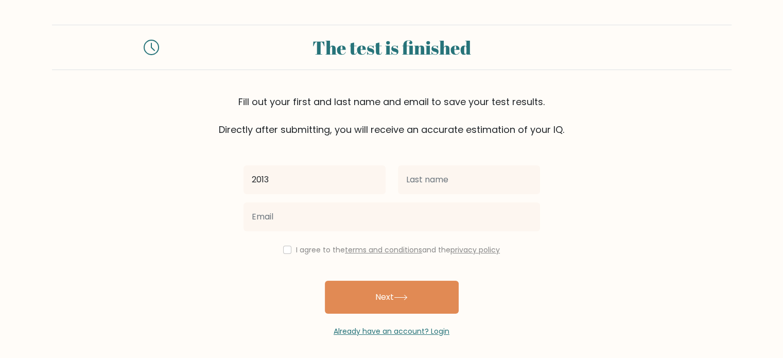
type input "2013"
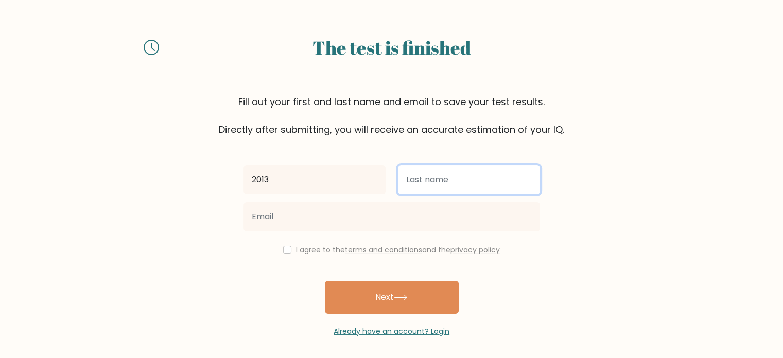
click at [440, 178] on input "text" at bounding box center [469, 179] width 142 height 29
type input "2013"
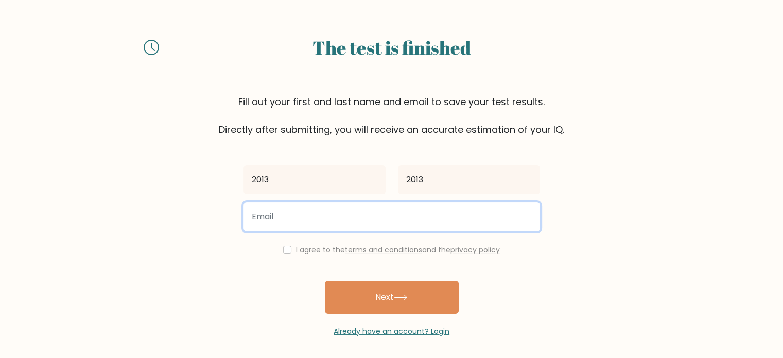
click at [280, 218] on input "email" at bounding box center [392, 216] width 297 height 29
type input "2013"
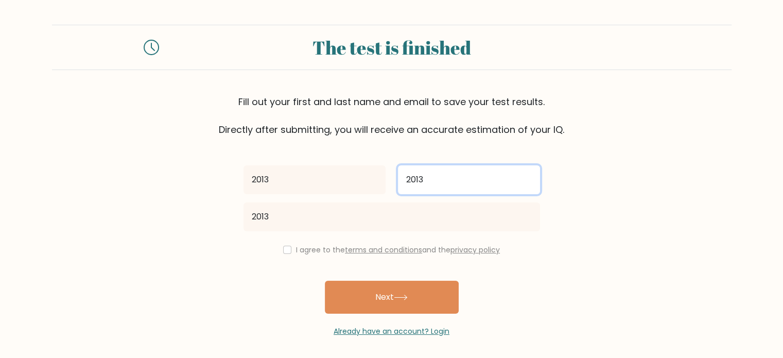
click at [445, 181] on input "2013" at bounding box center [469, 179] width 142 height 29
type input "2014"
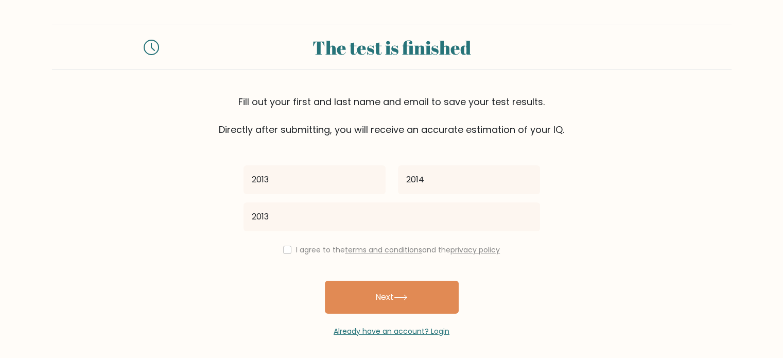
click at [329, 200] on div "2013" at bounding box center [391, 216] width 309 height 37
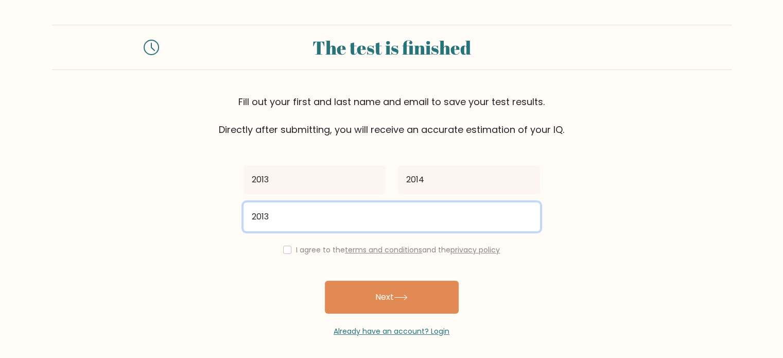
click at [304, 216] on input "2013" at bounding box center [392, 216] width 297 height 29
type input "20132014@gmail.com"
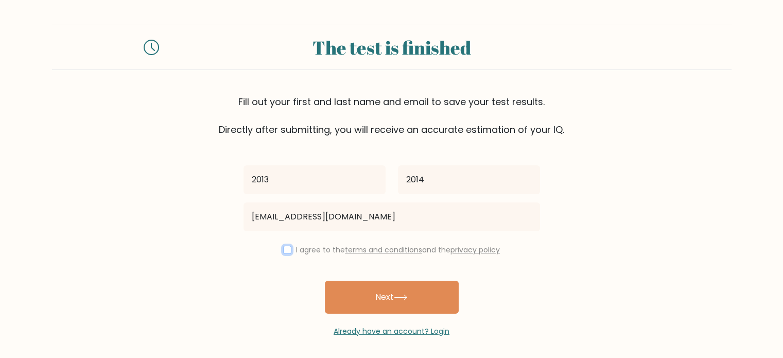
click at [286, 251] on input "checkbox" at bounding box center [287, 250] width 8 height 8
checkbox input "true"
click at [385, 305] on button "Next" at bounding box center [392, 297] width 134 height 33
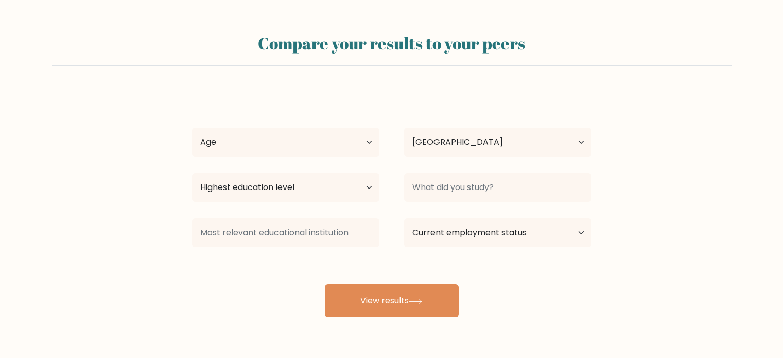
select select "UZ"
click at [338, 150] on select "Age Under 18 years old 18-24 years old 25-34 years old 35-44 years old 45-54 ye…" at bounding box center [285, 142] width 187 height 29
select select "min_18"
click at [192, 128] on select "Age Under 18 years old 18-24 years old 25-34 years old 35-44 years old 45-54 ye…" at bounding box center [285, 142] width 187 height 29
click at [296, 194] on select "Highest education level No schooling Primary Lower Secondary Upper Secondary Oc…" at bounding box center [285, 187] width 187 height 29
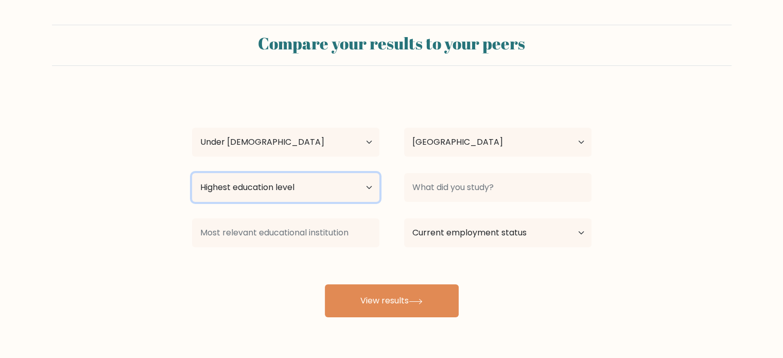
select select "primary"
click at [192, 173] on select "Highest education level No schooling Primary Lower Secondary Upper Secondary Oc…" at bounding box center [285, 187] width 187 height 29
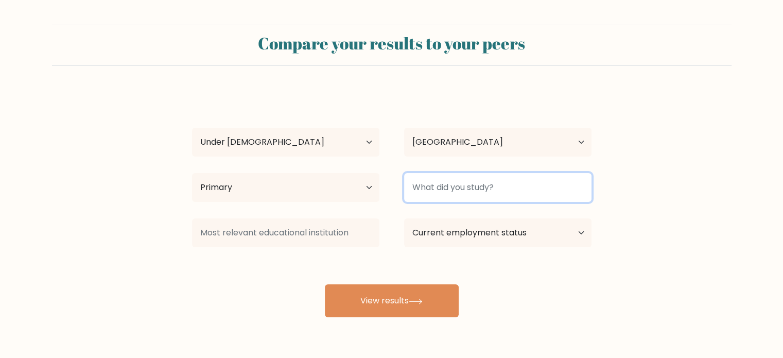
click at [426, 192] on input at bounding box center [497, 187] width 187 height 29
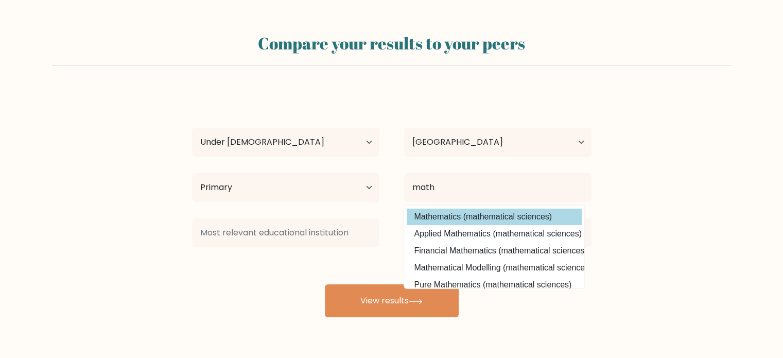
click at [451, 212] on option "Mathematics (mathematical sciences)" at bounding box center [494, 217] width 175 height 16
type input "Mathematics"
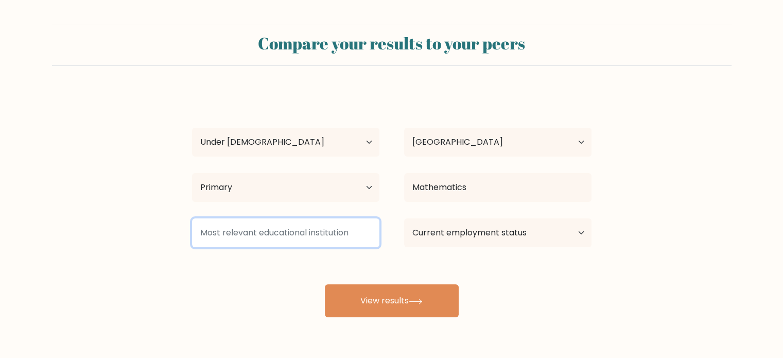
click at [300, 240] on input at bounding box center [285, 232] width 187 height 29
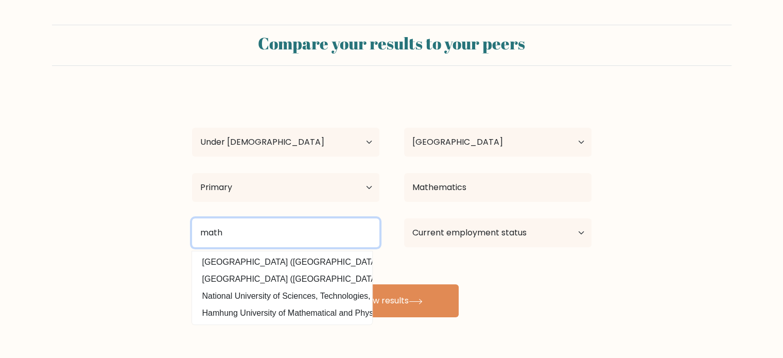
type input "math"
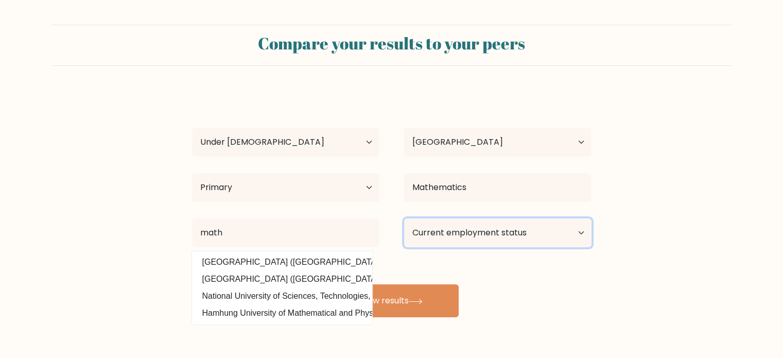
click at [442, 238] on select "Current employment status Employed Student Retired Other / prefer not to answer" at bounding box center [497, 232] width 187 height 29
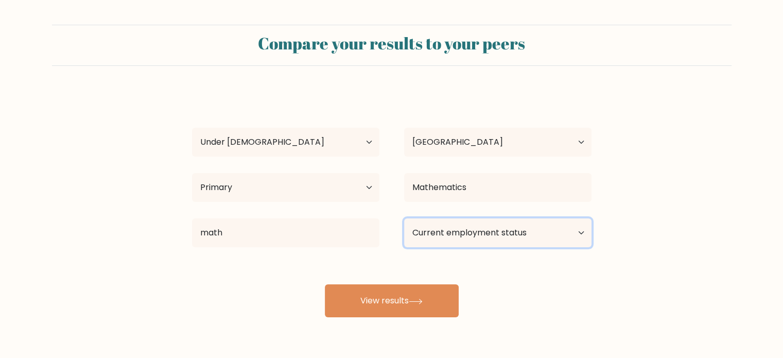
select select "other"
click at [404, 218] on select "Current employment status Employed Student Retired Other / prefer not to answer" at bounding box center [497, 232] width 187 height 29
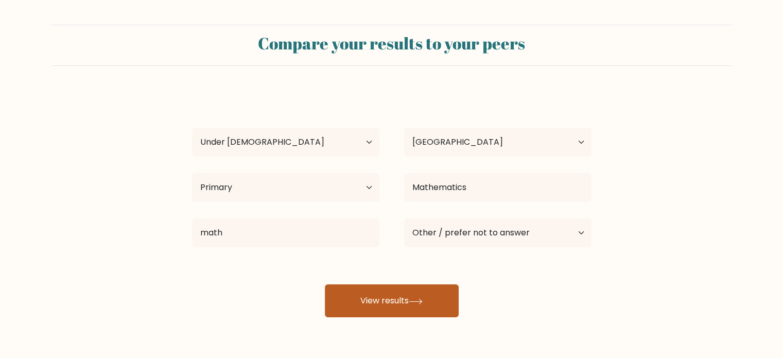
click at [415, 299] on icon at bounding box center [416, 302] width 14 height 6
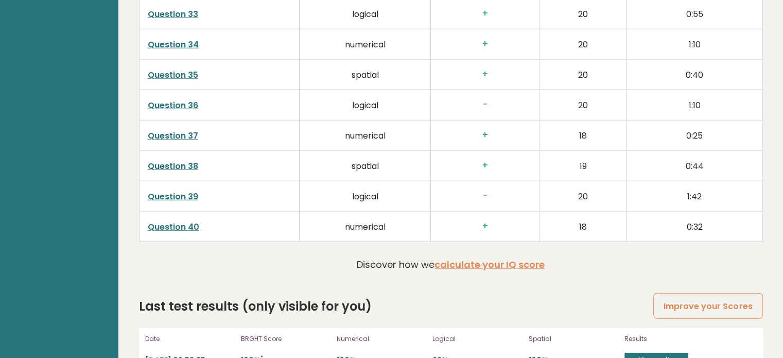
scroll to position [2666, 0]
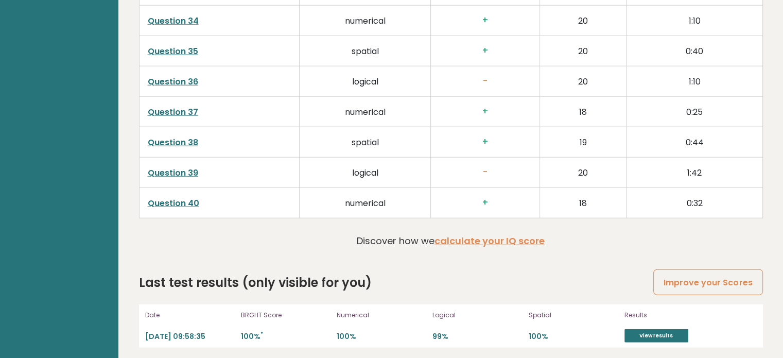
click at [173, 167] on link "Question 39" at bounding box center [173, 173] width 50 height 12
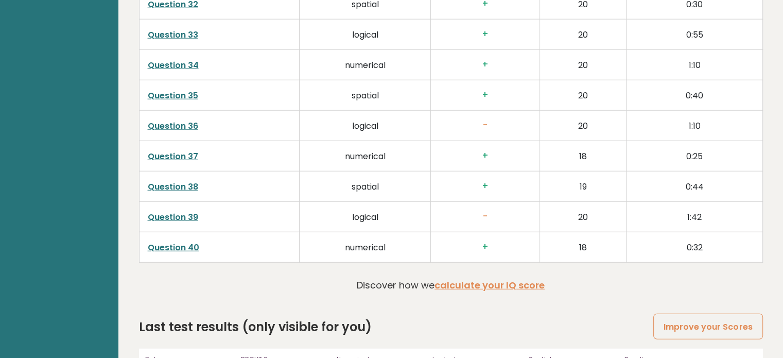
scroll to position [2614, 0]
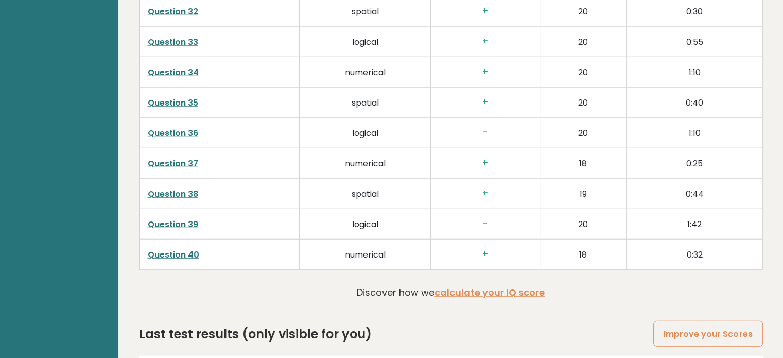
click at [170, 127] on link "Question 36" at bounding box center [173, 133] width 50 height 12
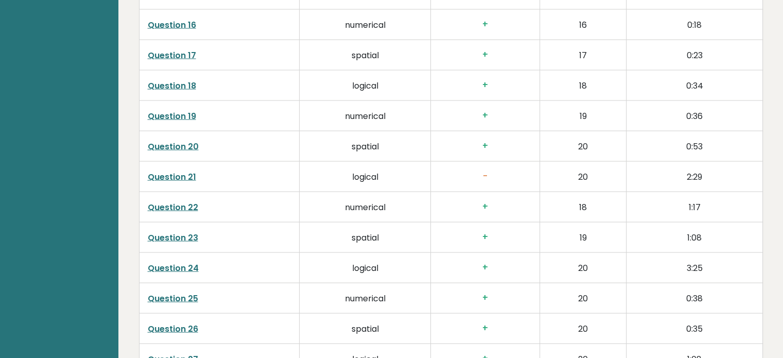
scroll to position [2099, 0]
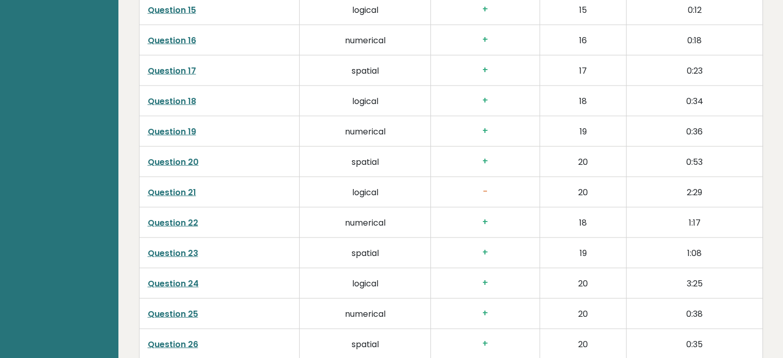
click at [183, 190] on link "Question 21" at bounding box center [172, 192] width 48 height 12
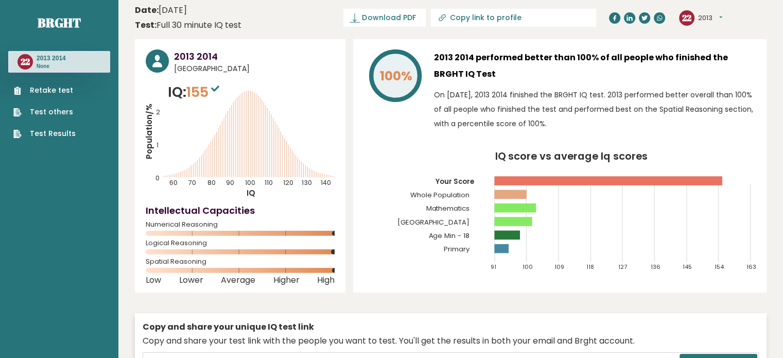
scroll to position [0, 0]
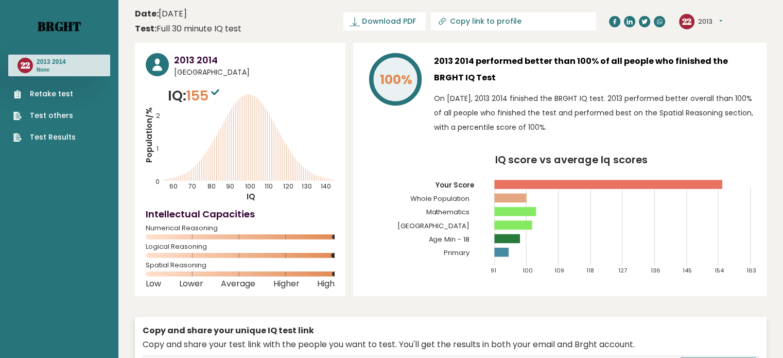
click at [57, 34] on link "Brght" at bounding box center [59, 26] width 43 height 16
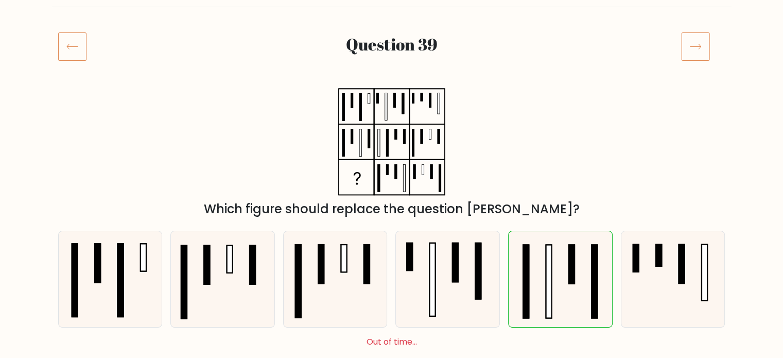
scroll to position [154, 0]
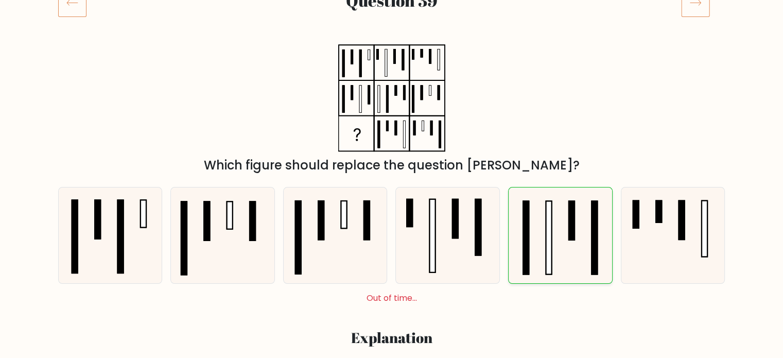
click at [561, 218] on icon at bounding box center [560, 235] width 96 height 96
click at [392, 30] on input "e." at bounding box center [392, 27] width 1 height 5
radio input "true"
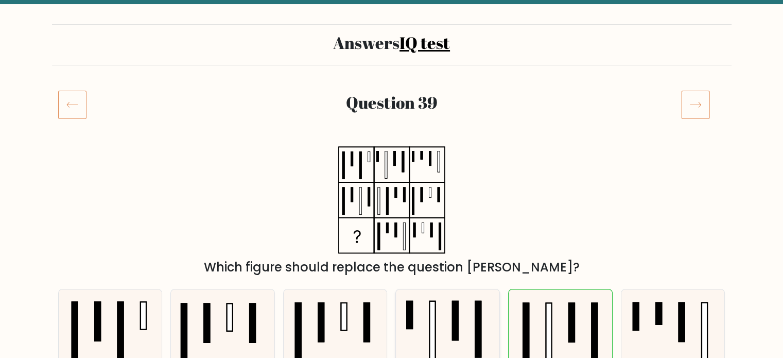
scroll to position [51, 0]
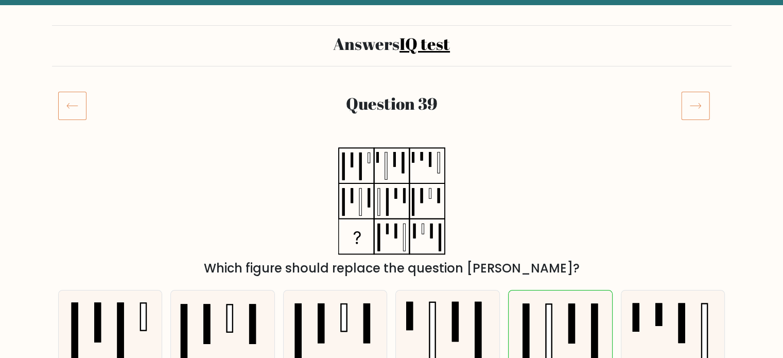
click at [73, 116] on icon at bounding box center [72, 105] width 28 height 29
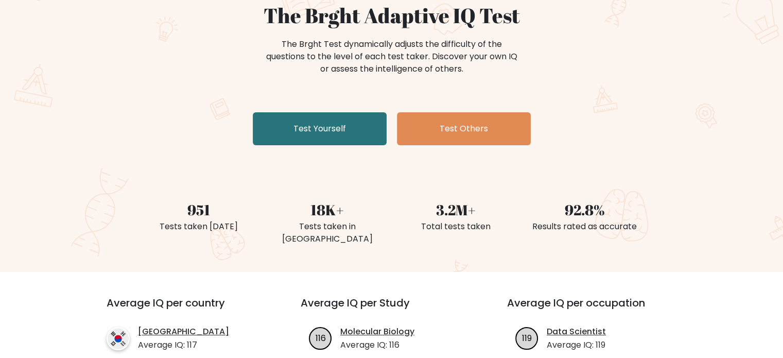
scroll to position [309, 0]
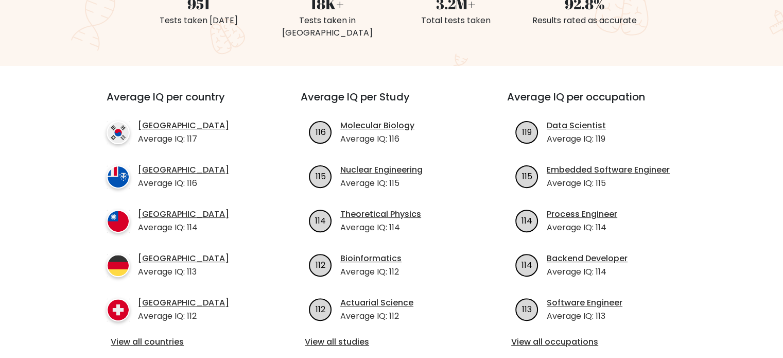
click at [165, 336] on div "View all countries" at bounding box center [185, 342] width 157 height 13
click at [161, 336] on link "View all countries" at bounding box center [185, 342] width 149 height 12
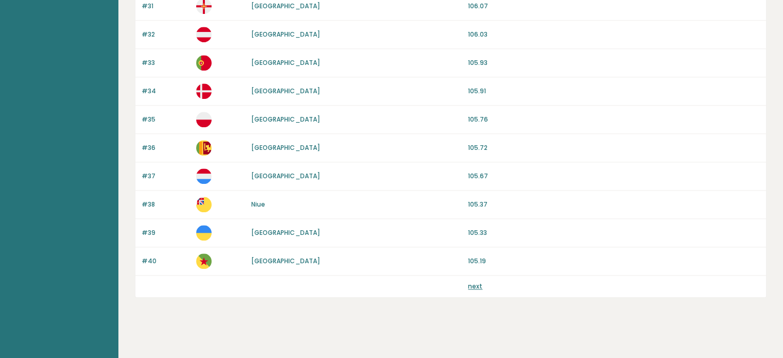
scroll to position [990, 0]
click at [479, 281] on link "next" at bounding box center [475, 285] width 14 height 9
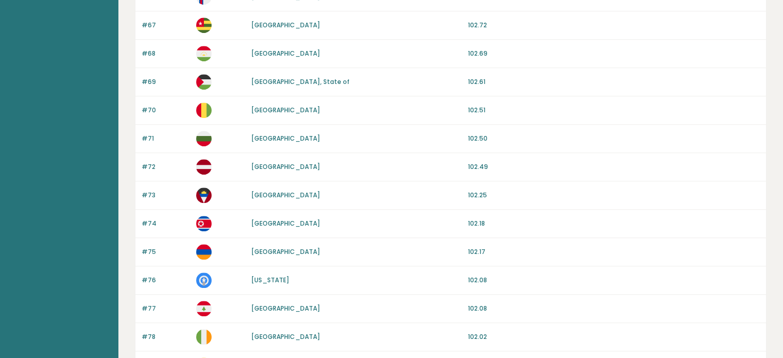
scroll to position [990, 0]
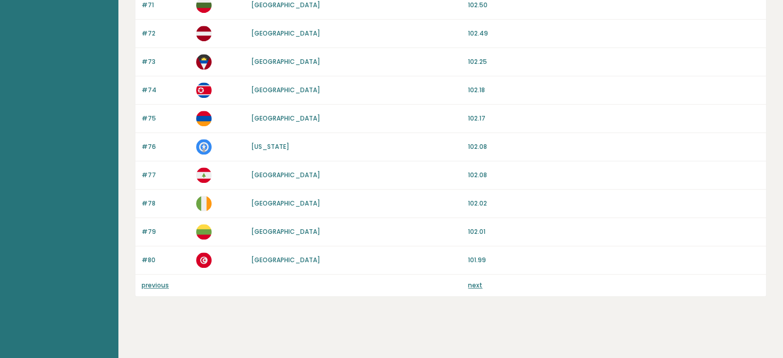
click at [480, 281] on link "next" at bounding box center [475, 285] width 14 height 9
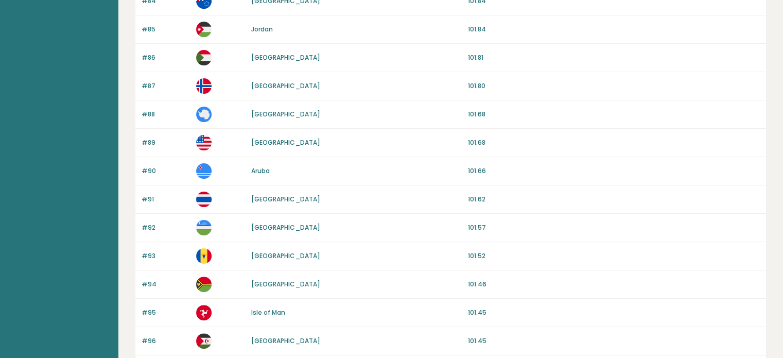
scroll to position [309, 0]
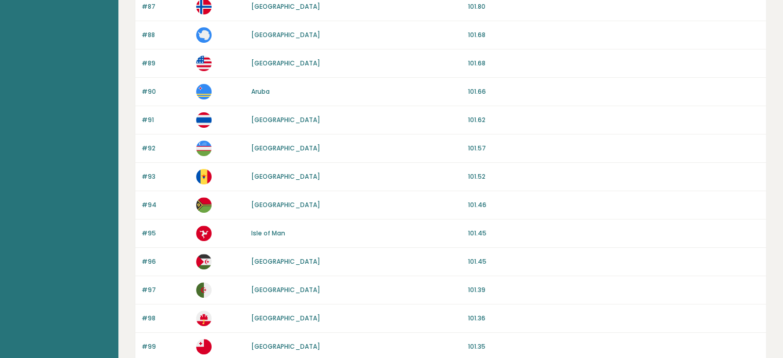
click at [262, 148] on link "[GEOGRAPHIC_DATA]" at bounding box center [285, 148] width 69 height 9
